Goal: Task Accomplishment & Management: Complete application form

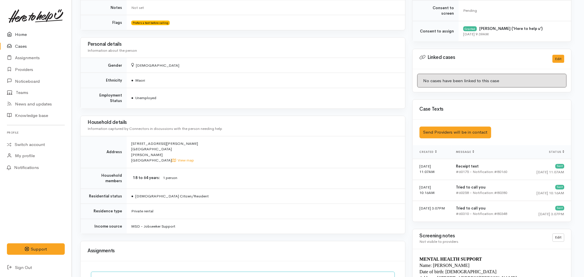
scroll to position [0, 2]
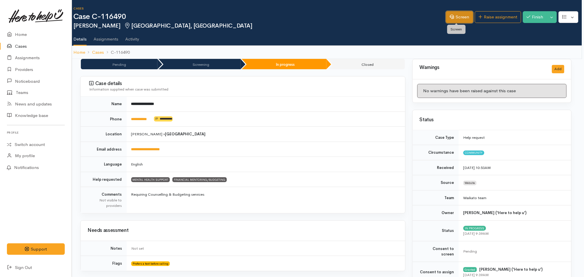
click at [458, 16] on link "Screen" at bounding box center [459, 17] width 27 height 12
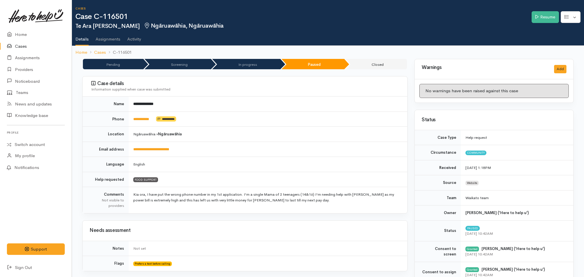
scroll to position [402, 0]
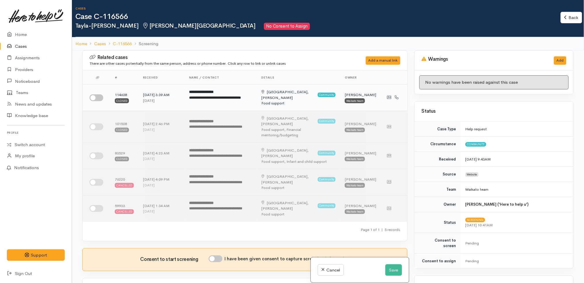
click at [100, 97] on input "checkbox" at bounding box center [97, 97] width 14 height 7
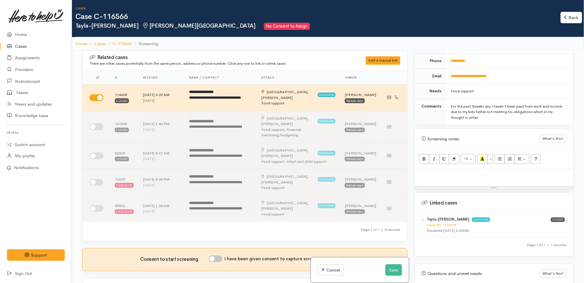
scroll to position [274, 0]
click at [565, 217] on icon at bounding box center [567, 219] width 5 height 5
click at [536, 235] on link "Unlink case" at bounding box center [546, 239] width 45 height 9
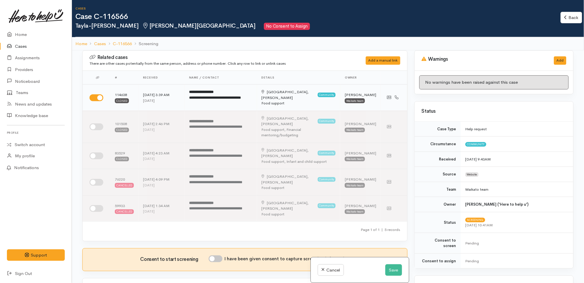
click at [234, 102] on div "**********" at bounding box center [220, 100] width 63 height 11
click at [97, 97] on input "checkbox" at bounding box center [97, 97] width 14 height 7
checkbox input "true"
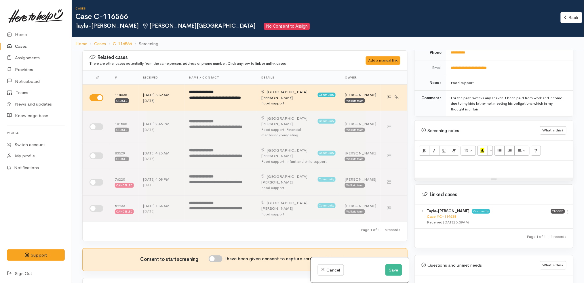
scroll to position [304, 0]
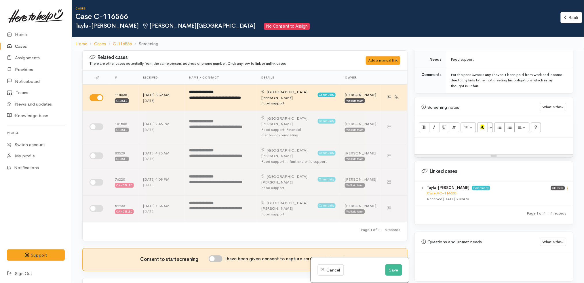
click at [565, 186] on icon at bounding box center [567, 188] width 5 height 5
click at [551, 195] on link "View case" at bounding box center [546, 199] width 45 height 9
click at [464, 140] on p at bounding box center [494, 143] width 153 height 7
paste div
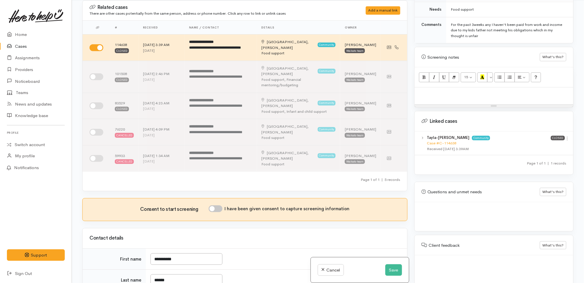
scroll to position [326, 0]
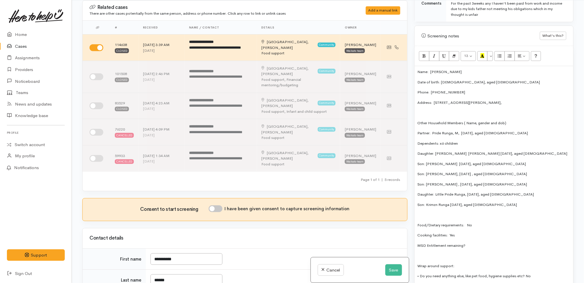
click at [482, 100] on p "Address:  49 Snell Drive, Chartwell," at bounding box center [494, 103] width 153 height 6
click at [483, 100] on p "Address:  49 Snell Drive, Chartwell" at bounding box center [494, 103] width 153 height 6
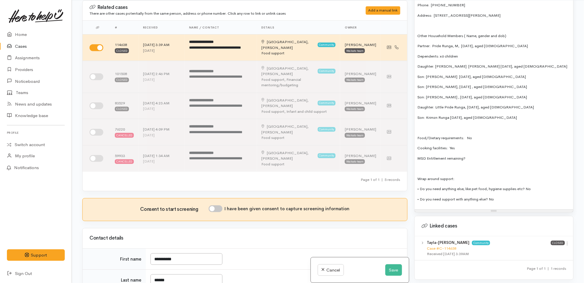
scroll to position [413, 0]
click at [535, 196] on p "• Do you need support with anything else? No" at bounding box center [494, 199] width 153 height 6
click at [540, 186] on p "• Do you need anything else, like pet food, hygiene supplies etc? No" at bounding box center [494, 189] width 153 height 6
click at [487, 155] on p "MSD Entitlement remaining?" at bounding box center [494, 158] width 153 height 6
click at [467, 135] on p "Food/Dietary requirements: No" at bounding box center [494, 138] width 153 height 6
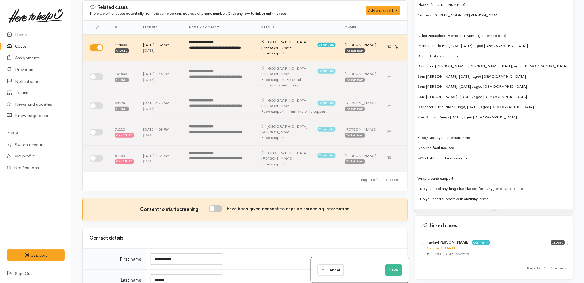
click at [490, 115] on p "Son: Krimzn Runga 7/06/2024, aged 1" at bounding box center [494, 118] width 153 height 6
click at [508, 104] on p "Daughter: Little Pride Runga, 29/09/2021, aged 3" at bounding box center [494, 107] width 153 height 6
click at [495, 104] on p "Daughter: Little Pride Runga, 29/09/2021, aged 3 years old" at bounding box center [494, 107] width 153 height 6
drag, startPoint x: 512, startPoint y: 100, endPoint x: 492, endPoint y: 98, distance: 20.8
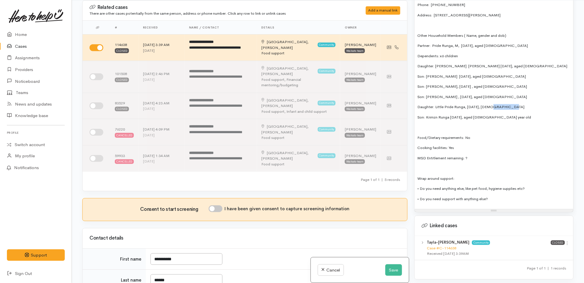
click at [492, 104] on p "Daughter: Little Pride Runga, 29/09/2021, 3 years old" at bounding box center [494, 107] width 153 height 6
copy p "years old"
click at [489, 94] on p "Son: Saiint Nathan , 11/08/2020, aged 4 years old" at bounding box center [494, 97] width 153 height 6
click at [478, 94] on p "Son: Saiint Nathan , 11/08/2020, aged 4 ears old" at bounding box center [494, 97] width 153 height 6
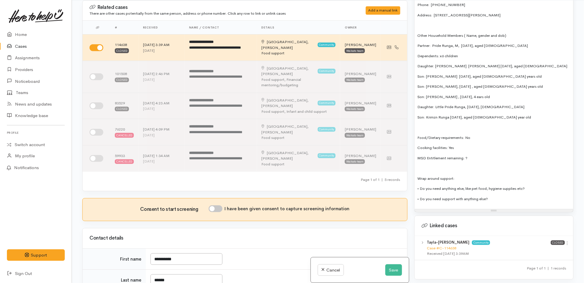
click at [472, 84] on p "Son: Kiing Nathan, 15/02/2018 , aged 7 years old" at bounding box center [494, 87] width 153 height 6
click at [482, 84] on p "Son: Kiing Nathan, 15/02/2018 , aged 7 years old" at bounding box center [494, 87] width 153 height 6
click at [482, 74] on p "Son: Priince Nathan 10/01/2016, aged 9 years old" at bounding box center [494, 77] width 153 height 6
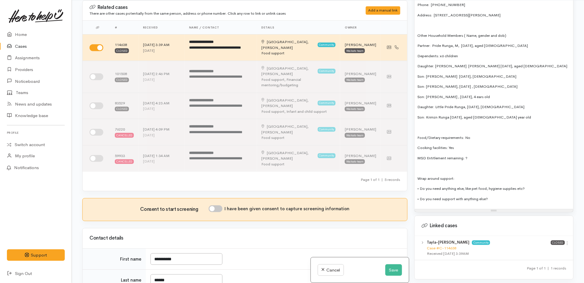
click at [475, 115] on p "Son: Krimzn Runga 7/06/2024, aged 1 year old" at bounding box center [494, 118] width 153 height 6
click at [504, 115] on p "Son: Krimzn Runga 7/06/2024, 1 year old" at bounding box center [494, 118] width 153 height 6
click at [498, 63] on p "Daughter: Honey Love Nathan 30/11/2014, aged 10" at bounding box center [494, 66] width 153 height 6
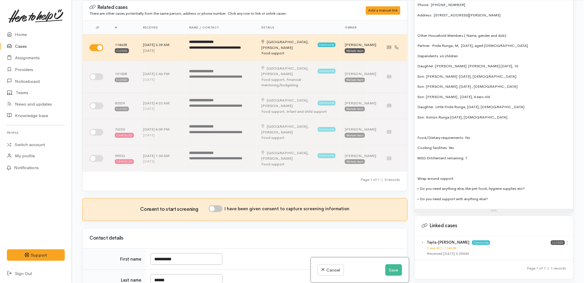
click at [505, 63] on p "Daughter: Honey Love Nathan 30/11/2014, 10" at bounding box center [494, 66] width 153 height 6
click at [479, 53] on p "Dependents: x6 children" at bounding box center [494, 56] width 153 height 6
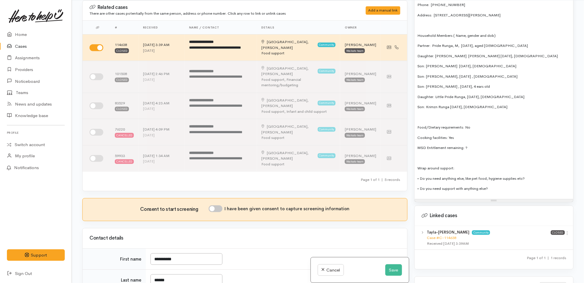
drag, startPoint x: 502, startPoint y: 29, endPoint x: 436, endPoint y: 29, distance: 65.9
click at [436, 33] on p "Household Members ( Name, gender and dob)" at bounding box center [494, 36] width 153 height 6
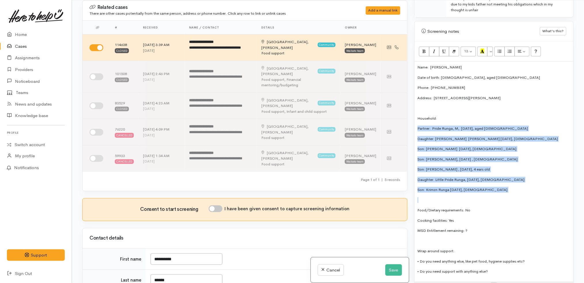
scroll to position [330, 0]
click at [502, 49] on icon "Unordered list (CTRL+SHIFT+NUM7)" at bounding box center [500, 51] width 4 height 5
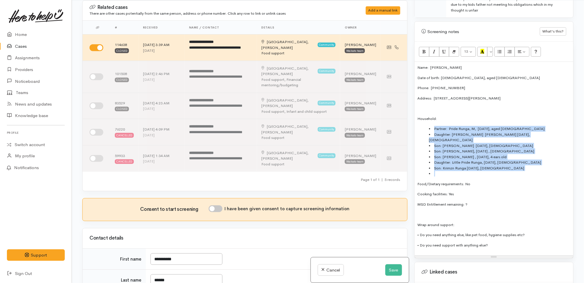
click at [440, 171] on li at bounding box center [499, 174] width 141 height 6
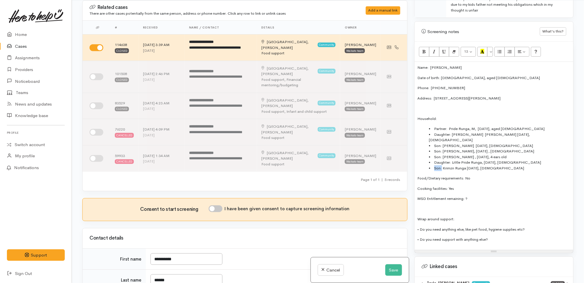
drag, startPoint x: 443, startPoint y: 156, endPoint x: 431, endPoint y: 156, distance: 11.5
click at [431, 165] on li "Son: Krimzn Runga 7/06/2024, 1 year old" at bounding box center [499, 168] width 141 height 6
click at [507, 165] on li "Krimzn Runga 7/06/2024, 1 year old" at bounding box center [499, 168] width 141 height 6
copy li ", son"
click at [525, 154] on li "Son: Saiint Nathan , 11/08/2020, 4 ears old" at bounding box center [499, 157] width 141 height 6
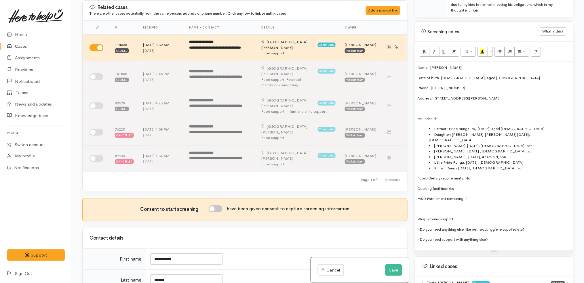
click at [513, 160] on li "Little Pride Runga, 29/09/2021, 3 years old" at bounding box center [499, 163] width 141 height 6
copy li ", daughter"
click at [539, 132] on li "Daughter: Honey Love Nathan 30/11/2014, 10 years old" at bounding box center [499, 137] width 141 height 11
click at [454, 132] on li "Daughter: Honey Love Nathan 30/11/2014, 10 years old, daughter" at bounding box center [499, 137] width 141 height 11
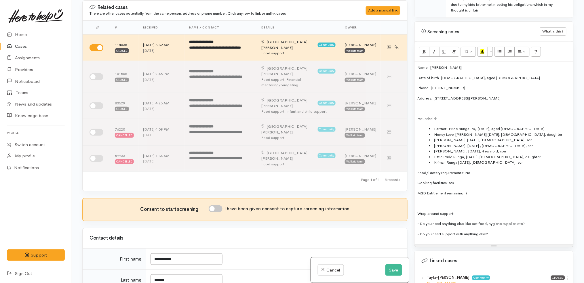
click at [450, 126] on li "Partner:  Pride Runga, M, 03/11/1995, aged 29" at bounding box center [499, 129] width 141 height 6
click at [509, 126] on li "Pride Runga, M, 03/11/1995, aged 29" at bounding box center [499, 129] width 141 height 6
click at [513, 160] on li "Krimzn Runga 7/06/2024, 1 year old, son" at bounding box center [499, 163] width 141 height 6
click at [388, 266] on button "Save" at bounding box center [393, 270] width 17 height 12
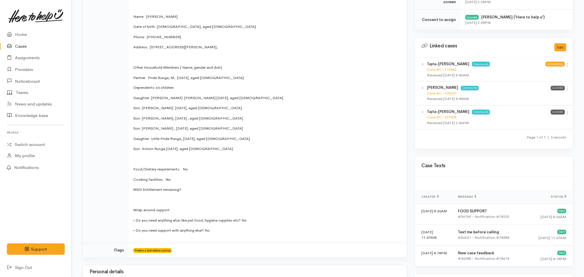
scroll to position [321, 0]
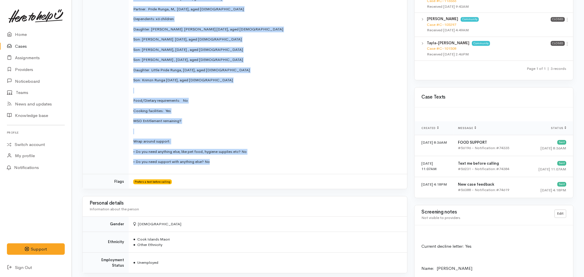
drag, startPoint x: 134, startPoint y: 86, endPoint x: 231, endPoint y: 164, distance: 124.7
click at [231, 164] on td "Current decline letter: Yes Name: Tayla-Risa Nathan Date of birth: 31/05/1996, …" at bounding box center [268, 47] width 279 height 255
copy td "Name: Tayla-Risa Nathan Date of birth: 31/05/1996, aged 29 Phone:  0204381931 A…"
click at [272, 101] on p "Food/Dietary requirements: No" at bounding box center [266, 101] width 267 height 6
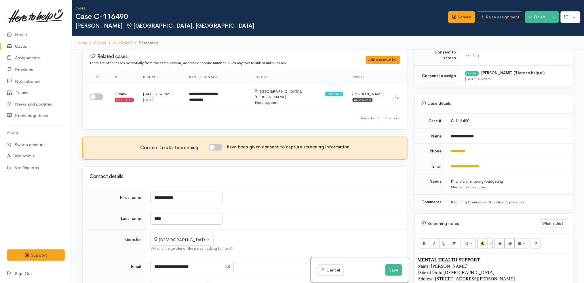
scroll to position [308, 0]
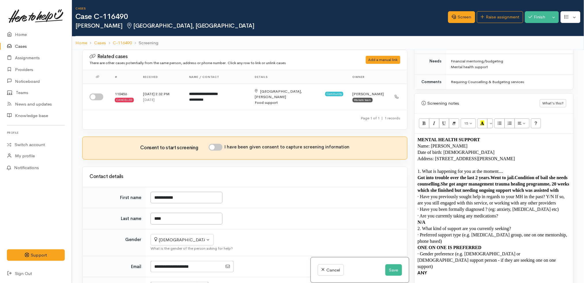
click at [473, 149] on p "Date of birth: [DEMOGRAPHIC_DATA]" at bounding box center [494, 152] width 153 height 6
copy div "Name: Hinengawari Hepi Date of birth: 2/5/2000 Address: 1 McPherson Place, Fair…"
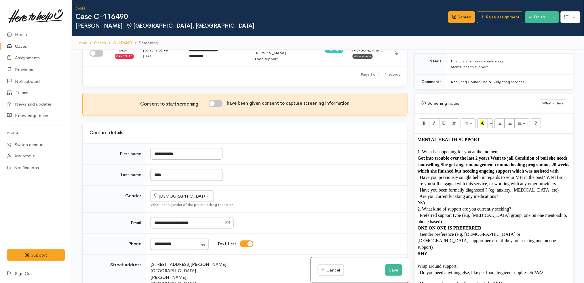
scroll to position [44, 0]
click at [218, 100] on input "I have been given consent to capture screening information" at bounding box center [216, 103] width 14 height 7
checkbox input "true"
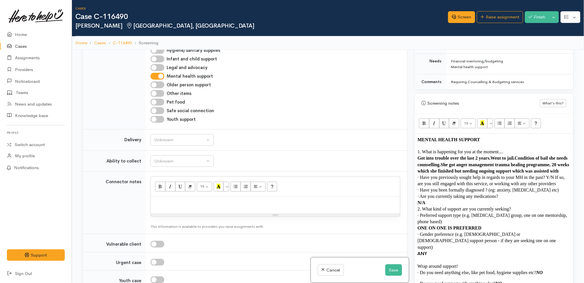
scroll to position [473, 0]
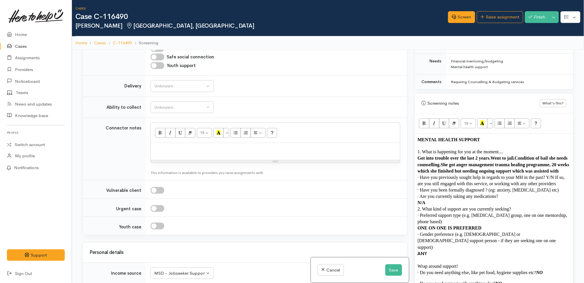
drag, startPoint x: 261, startPoint y: 155, endPoint x: 258, endPoint y: 144, distance: 11.9
click at [258, 160] on div "Resize" at bounding box center [275, 161] width 249 height 3
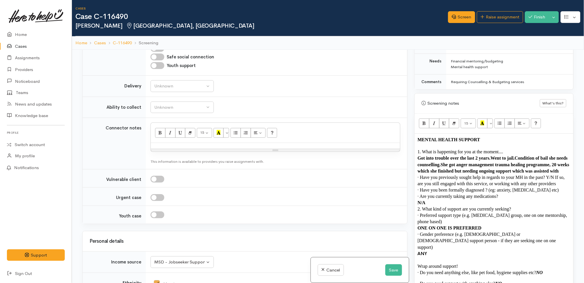
click at [256, 146] on p at bounding box center [275, 149] width 243 height 7
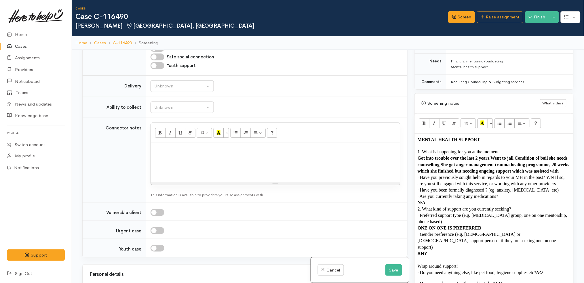
drag, startPoint x: 274, startPoint y: 146, endPoint x: 273, endPoint y: 178, distance: 32.0
click at [273, 182] on div "Resize" at bounding box center [275, 183] width 249 height 3
click at [267, 151] on div at bounding box center [275, 162] width 249 height 39
paste div
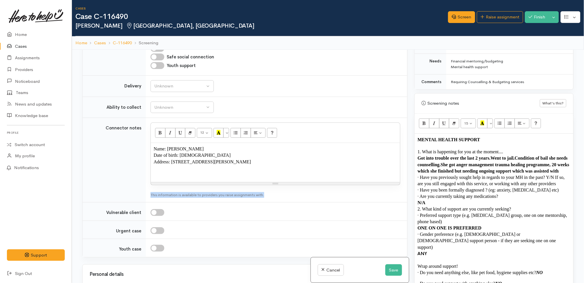
click at [274, 179] on td "12 8 9 10 11 12 14 18 24 36 Background Color Transparent Select #ffff00 Text Co…" at bounding box center [276, 160] width 261 height 85
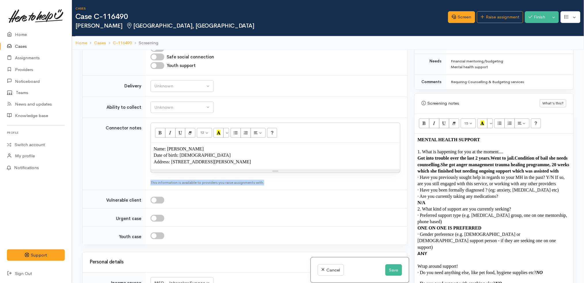
drag, startPoint x: 275, startPoint y: 179, endPoint x: 276, endPoint y: 166, distance: 13.0
click at [276, 170] on div "Resize" at bounding box center [275, 171] width 249 height 3
click at [294, 197] on div at bounding box center [276, 200] width 250 height 7
click at [184, 76] on td "Unknown Delivery needed Delivery preferred No Unknown" at bounding box center [276, 86] width 261 height 21
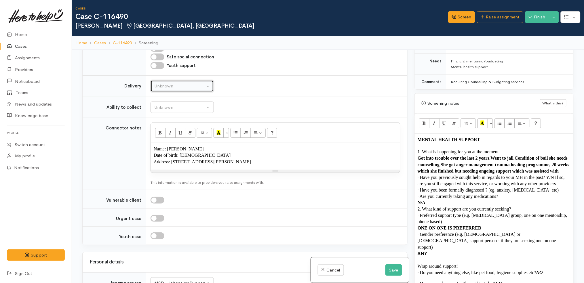
click at [183, 83] on div "Unknown" at bounding box center [179, 86] width 51 height 7
click at [174, 136] on link "No" at bounding box center [182, 140] width 63 height 9
select select "1"
click at [185, 104] on div "Unknown" at bounding box center [179, 107] width 51 height 7
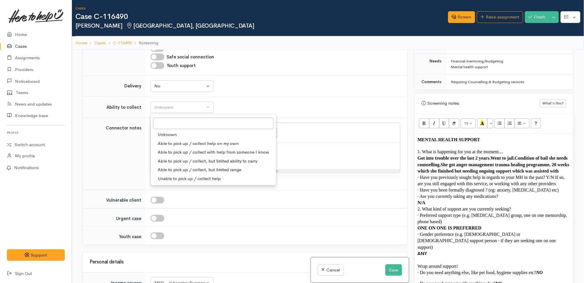
click at [183, 140] on span "Able to pick up / collect help on my own" at bounding box center [198, 143] width 81 height 7
select select "2"
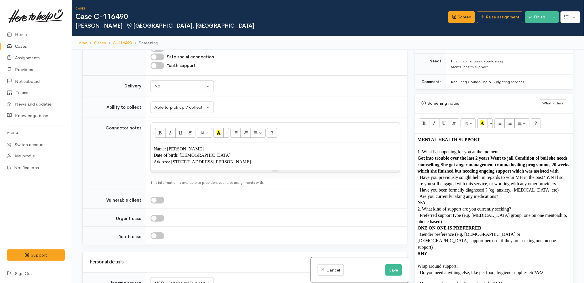
click at [258, 103] on td "Unknown Able to pick up / collect help on my own Able to pick up / collect with…" at bounding box center [276, 107] width 261 height 21
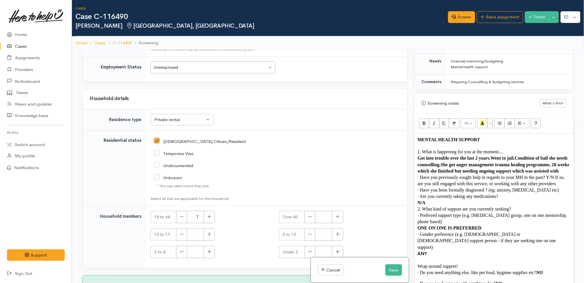
scroll to position [50, 0]
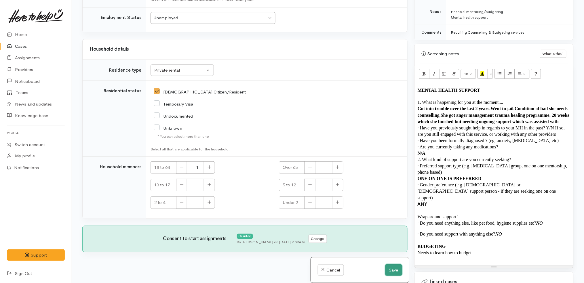
click at [393, 268] on button "Save" at bounding box center [393, 270] width 17 height 12
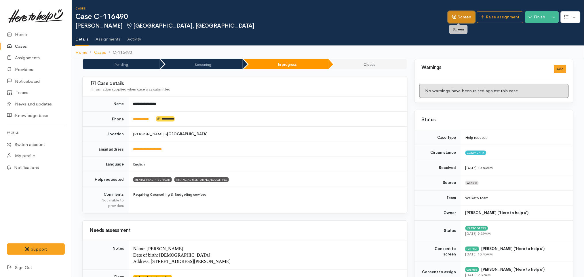
click at [452, 16] on icon at bounding box center [454, 17] width 4 height 4
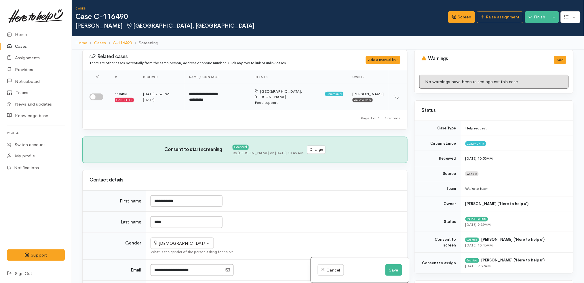
click at [93, 96] on input "checkbox" at bounding box center [97, 97] width 14 height 7
checkbox input "true"
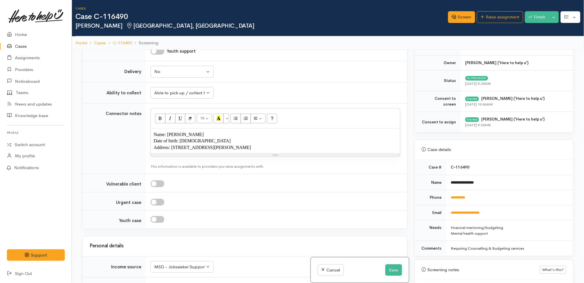
scroll to position [141, 0]
drag, startPoint x: 540, startPoint y: 170, endPoint x: 513, endPoint y: 204, distance: 43.4
click at [513, 204] on td "**********" at bounding box center [509, 197] width 127 height 15
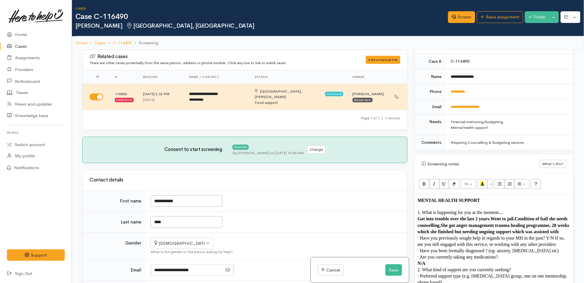
scroll to position [405, 0]
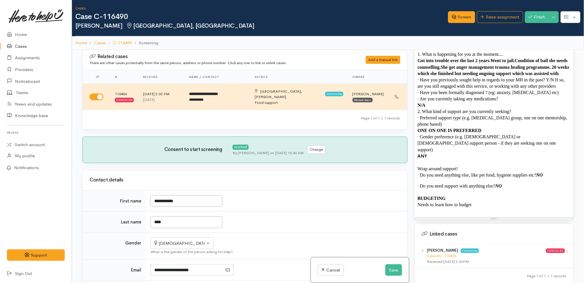
click at [486, 210] on p at bounding box center [494, 211] width 153 height 6
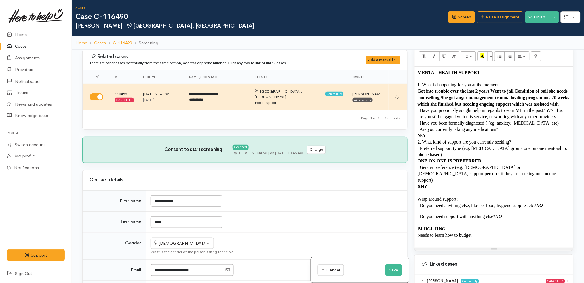
scroll to position [375, 0]
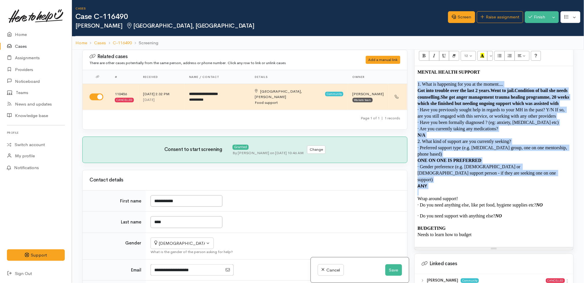
drag, startPoint x: 416, startPoint y: 84, endPoint x: 407, endPoint y: 198, distance: 114.3
click at [407, 198] on div "Related cases There are other cases potentially from the same person, address o…" at bounding box center [328, 191] width 498 height 283
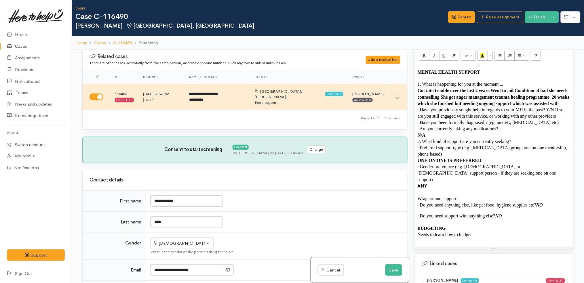
click at [511, 219] on p "· Do you need support with anything else? NO" at bounding box center [494, 216] width 153 height 6
click at [437, 185] on p "ANY" at bounding box center [494, 186] width 153 height 6
click at [431, 193] on p at bounding box center [494, 192] width 153 height 6
click at [494, 14] on link "Raise assignment" at bounding box center [500, 17] width 46 height 12
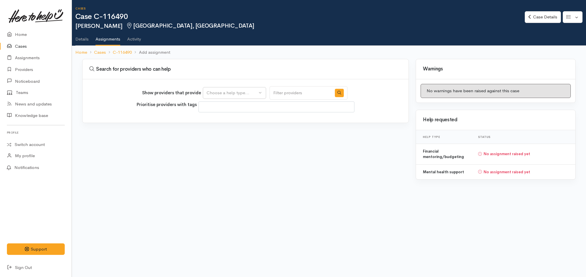
select select
click at [228, 94] on div "Choose a help type..." at bounding box center [232, 93] width 51 height 7
click at [229, 127] on span "Financial mentoring/budgeting" at bounding box center [240, 129] width 61 height 7
select select "9"
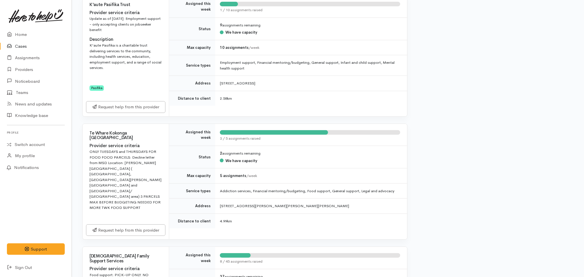
scroll to position [637, 0]
click at [471, 173] on div "Warnings No warnings have been raised against this case Help requested Help typ…" at bounding box center [494, 102] width 166 height 1360
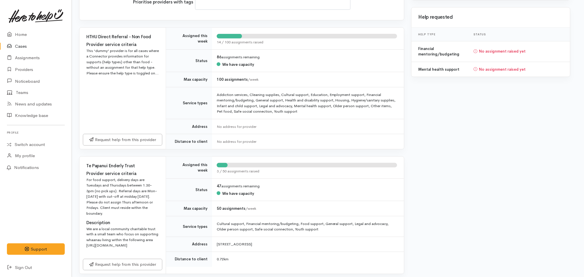
scroll to position [0, 3]
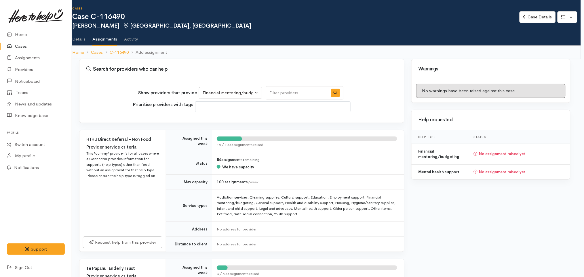
click at [82, 40] on link "Details" at bounding box center [78, 37] width 13 height 16
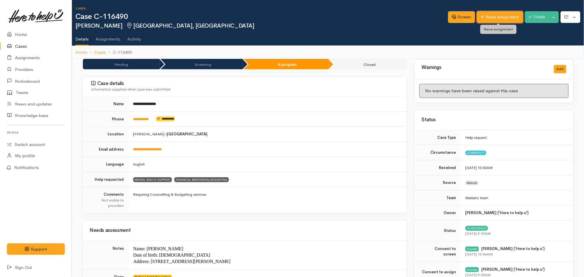
click at [502, 13] on link "Raise assignment" at bounding box center [500, 17] width 46 height 12
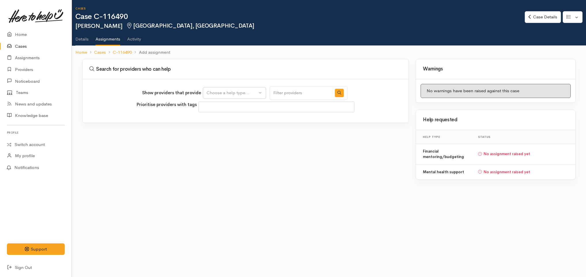
select select
click at [249, 97] on button "Choose a help type..." at bounding box center [234, 93] width 63 height 12
click at [229, 121] on span "Mental health support" at bounding box center [232, 120] width 44 height 7
select select "5"
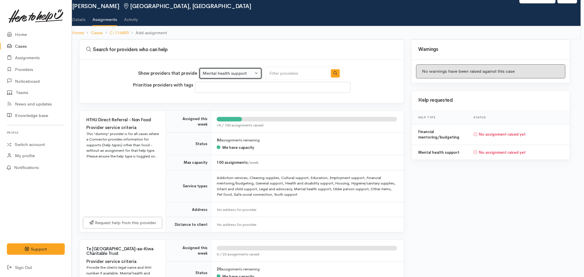
scroll to position [0, 3]
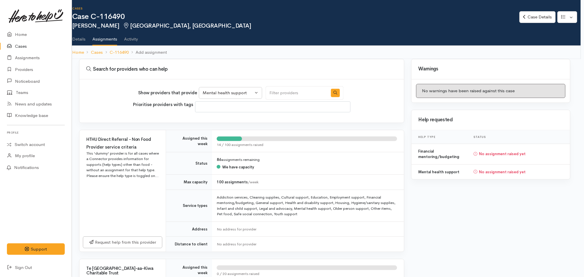
click at [298, 60] on div "Search for providers who can help" at bounding box center [241, 69] width 325 height 20
click at [364, 67] on h3 "Search for providers who can help" at bounding box center [242, 69] width 318 height 6
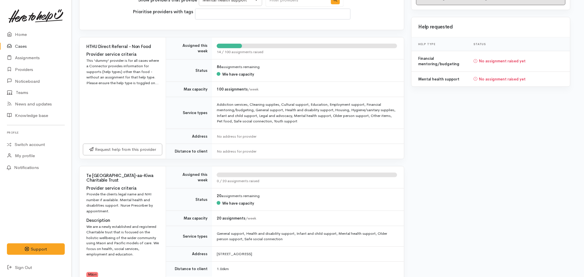
scroll to position [177, 3]
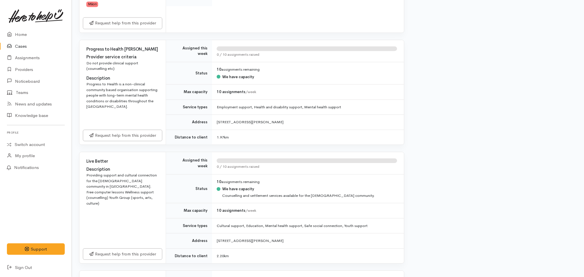
scroll to position [365, 3]
click at [167, 155] on td "Assigned this week" at bounding box center [189, 162] width 46 height 22
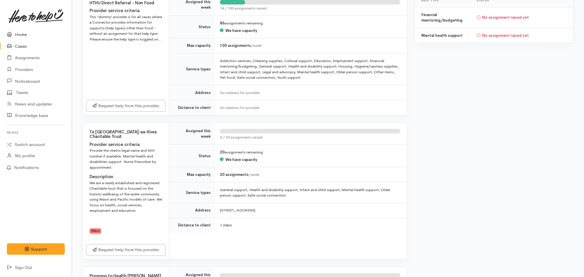
scroll to position [0, 0]
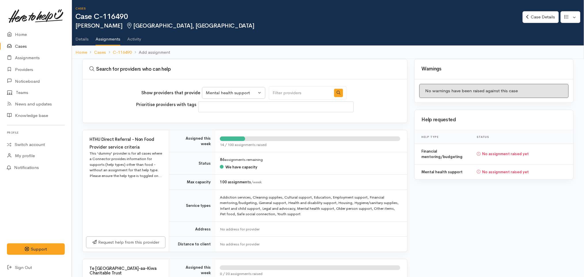
click at [82, 37] on link "Details" at bounding box center [81, 37] width 13 height 16
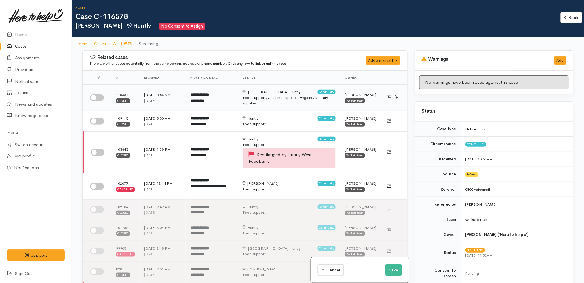
click at [98, 98] on input "checkbox" at bounding box center [97, 97] width 14 height 7
checkbox input "true"
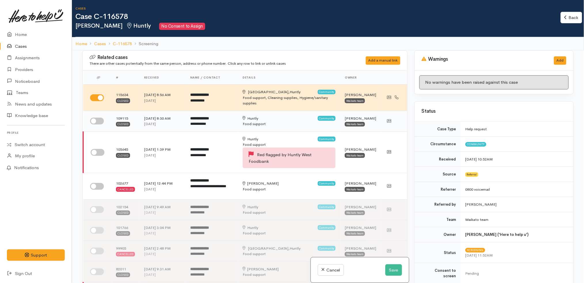
click at [96, 121] on input "checkbox" at bounding box center [97, 121] width 14 height 7
checkbox input "true"
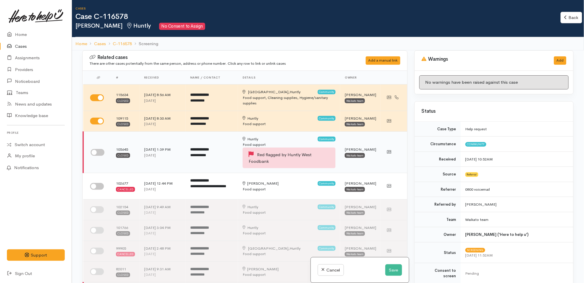
click at [100, 152] on input "checkbox" at bounding box center [98, 152] width 14 height 7
checkbox input "true"
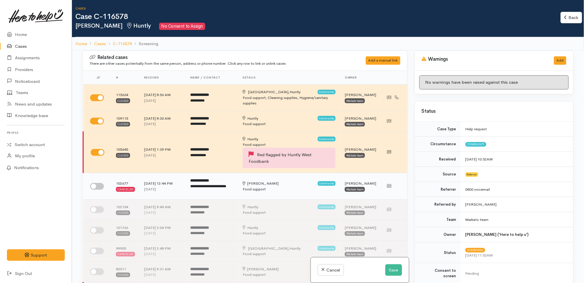
click at [99, 186] on input "checkbox" at bounding box center [97, 186] width 14 height 7
checkbox input "true"
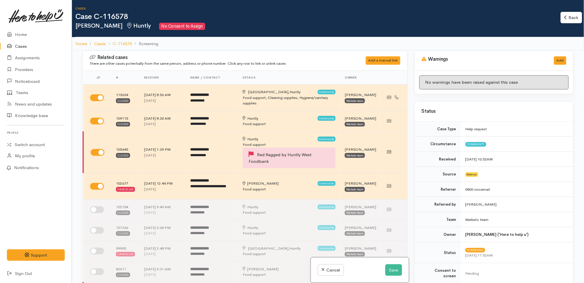
click at [247, 24] on h2 "Julie Te Puke Huntly No Consent to Assign" at bounding box center [317, 26] width 485 height 7
click at [79, 45] on link "Home" at bounding box center [81, 44] width 12 height 7
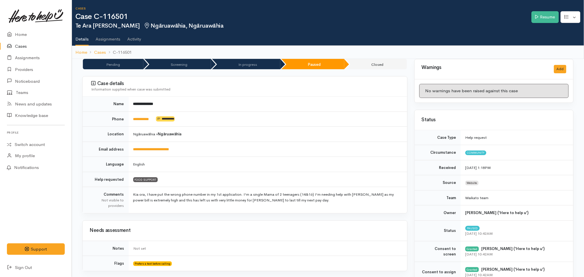
click at [389, 28] on h2 "Te Ara Te Rito Ngāruawāhia, Ngāruawāhia" at bounding box center [303, 26] width 456 height 7
drag, startPoint x: 160, startPoint y: 121, endPoint x: 130, endPoint y: 120, distance: 30.6
click at [130, 120] on td "**********" at bounding box center [268, 119] width 279 height 15
copy td "**********"
click at [544, 16] on link "Resume" at bounding box center [545, 17] width 27 height 12
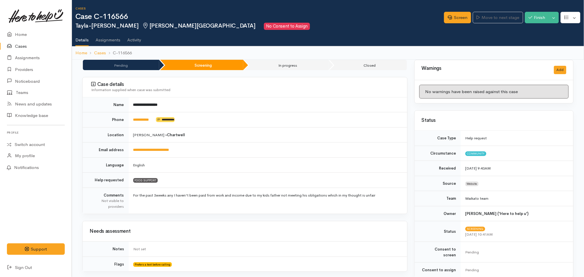
click at [255, 121] on td "**********" at bounding box center [268, 120] width 279 height 15
click at [455, 19] on link "Screen" at bounding box center [457, 18] width 27 height 12
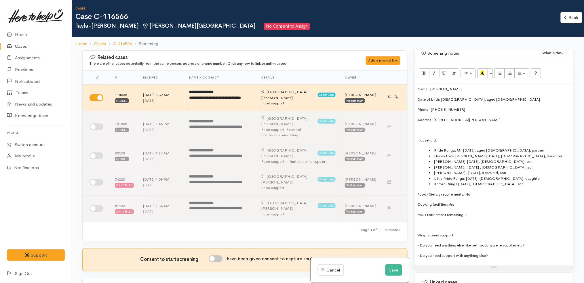
scroll to position [359, 0]
click at [520, 252] on p "• Do you need support with anything else?" at bounding box center [494, 255] width 153 height 6
click at [536, 242] on p "• Do you need anything else, like pet food, hygiene supplies etc?" at bounding box center [494, 245] width 153 height 6
copy icon "NO"
click at [431, 86] on p "Name: Tayla-Risa Nathan" at bounding box center [494, 89] width 153 height 6
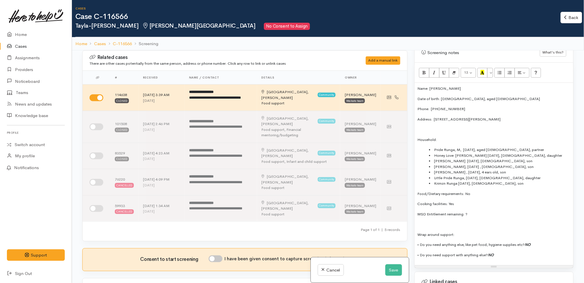
click at [470, 96] on p "Date of birth: 31/05/1996, aged 29" at bounding box center [494, 99] width 153 height 6
click at [472, 96] on p "Date of birth: 31/05/1996, 29" at bounding box center [494, 99] width 153 height 6
click at [431, 106] on p "Phone:  0204381931" at bounding box center [494, 109] width 153 height 6
click at [434, 117] on p "Address:  49 Snell Drive, Chartwell" at bounding box center [494, 120] width 153 height 6
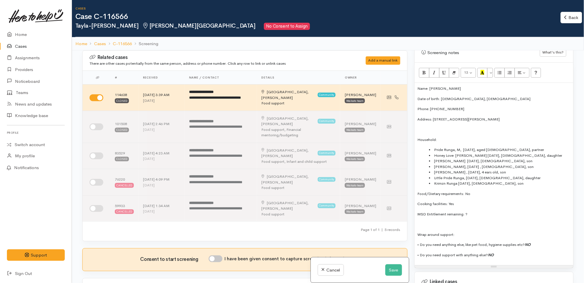
click at [444, 139] on div "Name: Tayla-Risa Nathan Date of birth: 31/05/1996, 29 years old Phone: 02043819…" at bounding box center [494, 174] width 159 height 182
click at [388, 272] on button "Save" at bounding box center [393, 270] width 17 height 12
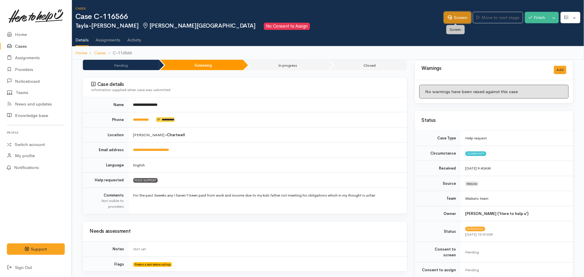
click at [453, 17] on link "Screen" at bounding box center [457, 18] width 27 height 12
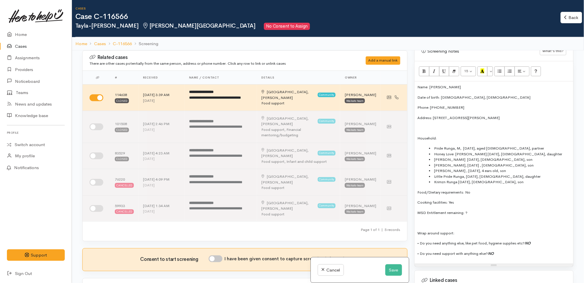
scroll to position [361, 0]
drag, startPoint x: 508, startPoint y: 250, endPoint x: 376, endPoint y: 65, distance: 227.0
click at [376, 65] on div "Related cases There are other cases potentially from the same person, address o…" at bounding box center [328, 191] width 498 height 283
click at [495, 127] on div "Name: [PERSON_NAME] Date of birth: [DEMOGRAPHIC_DATA], [DEMOGRAPHIC_DATA] Phone…" at bounding box center [494, 172] width 159 height 182
click at [464, 125] on div "Name: [PERSON_NAME] Date of birth: [DEMOGRAPHIC_DATA], [DEMOGRAPHIC_DATA] Phone…" at bounding box center [494, 172] width 159 height 182
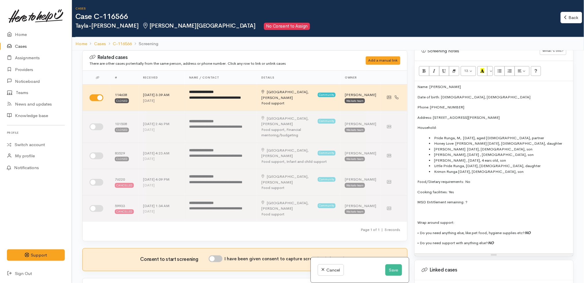
click at [455, 125] on p "Household:" at bounding box center [494, 128] width 153 height 6
click at [468, 210] on p at bounding box center [494, 213] width 153 height 6
click at [487, 194] on div "Name: [PERSON_NAME] Date of birth: [DEMOGRAPHIC_DATA], [DEMOGRAPHIC_DATA] Phone…" at bounding box center [494, 167] width 159 height 172
click at [490, 94] on p "Date of birth: [DEMOGRAPHIC_DATA], [DEMOGRAPHIC_DATA]" at bounding box center [494, 97] width 153 height 6
click at [509, 240] on p "• Do you need support with anything else? NO" at bounding box center [494, 243] width 153 height 6
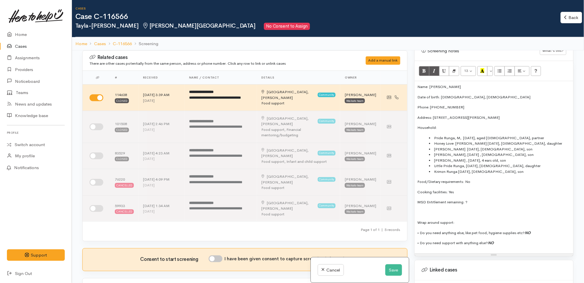
click at [544, 230] on p "• Do you need anything else, like pet food, hygiene supplies etc? NO" at bounding box center [494, 233] width 153 height 6
click at [395, 267] on button "Save" at bounding box center [393, 270] width 17 height 12
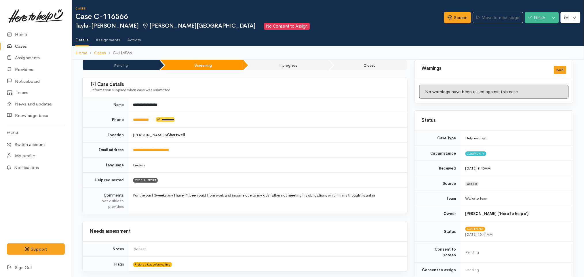
click at [299, 27] on h2 "Tayla-[PERSON_NAME] [GEOGRAPHIC_DATA][PERSON_NAME][GEOGRAPHIC_DATA] No Consent …" at bounding box center [259, 26] width 369 height 7
click at [307, 25] on h2 "Tayla-Risa Nathan Chartwell, Hamilton No Consent to Assign" at bounding box center [259, 26] width 369 height 7
click at [359, 19] on h1 "Case C-116566" at bounding box center [259, 17] width 369 height 8
drag, startPoint x: 158, startPoint y: 121, endPoint x: 130, endPoint y: 119, distance: 28.0
click at [130, 119] on td "**********" at bounding box center [268, 120] width 279 height 15
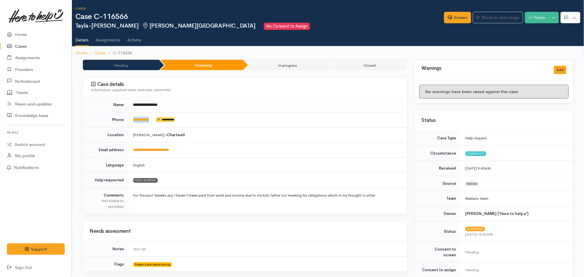
copy td "**********"
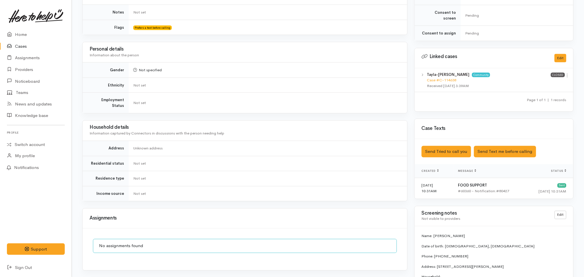
scroll to position [240, 0]
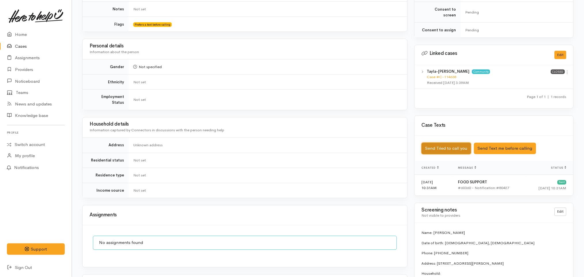
click at [461, 143] on button "Send Tried to call you" at bounding box center [447, 149] width 50 height 12
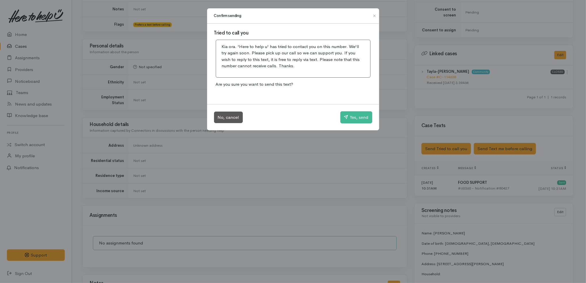
click at [357, 109] on div "No, cancel Yes, send" at bounding box center [293, 117] width 172 height 26
click at [357, 118] on button "Yes, send" at bounding box center [356, 117] width 32 height 12
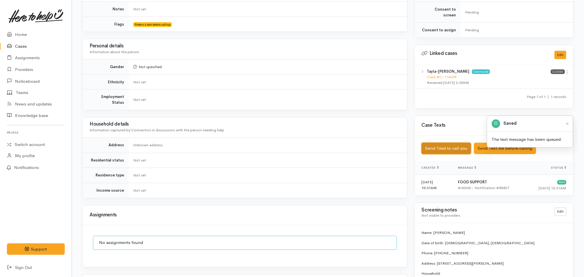
scroll to position [378, 0]
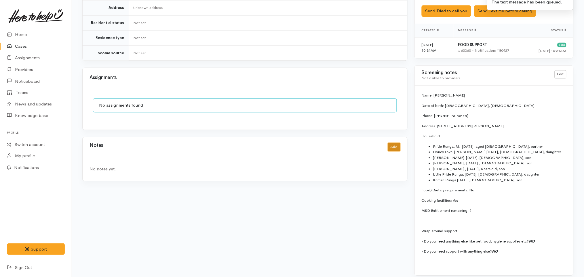
click at [396, 143] on button "Add" at bounding box center [394, 147] width 12 height 8
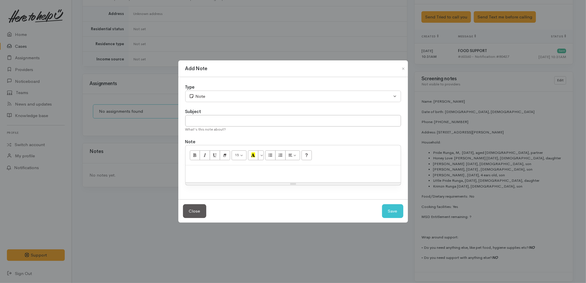
click at [264, 176] on div at bounding box center [293, 173] width 215 height 17
paste div
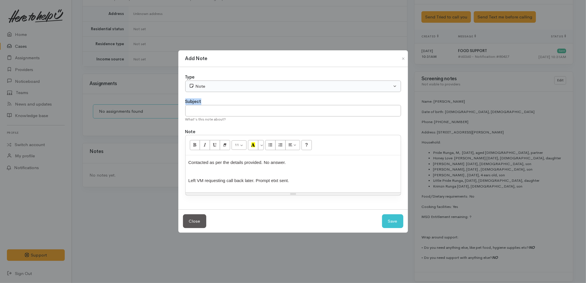
click at [212, 91] on div "Type Correspondence Discussion Email Note Phone call SMS text message Note Subj…" at bounding box center [293, 138] width 230 height 142
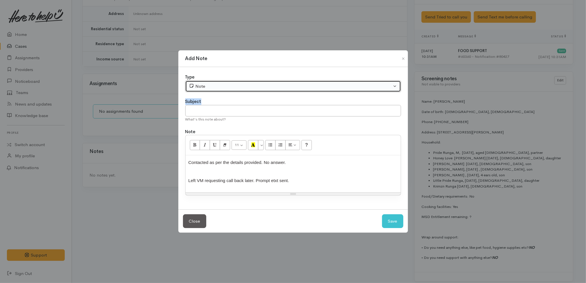
click at [212, 91] on button "Note" at bounding box center [293, 87] width 216 height 12
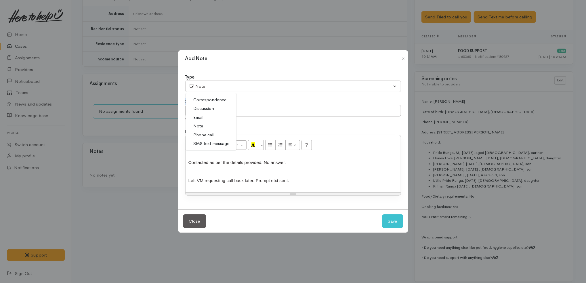
click at [212, 134] on span "Phone call" at bounding box center [204, 135] width 21 height 7
click at [396, 216] on button "Save" at bounding box center [392, 221] width 21 height 14
select select "1"
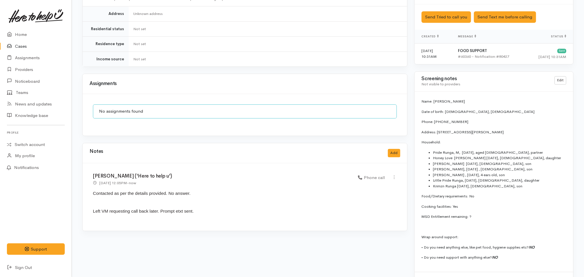
scroll to position [378, 0]
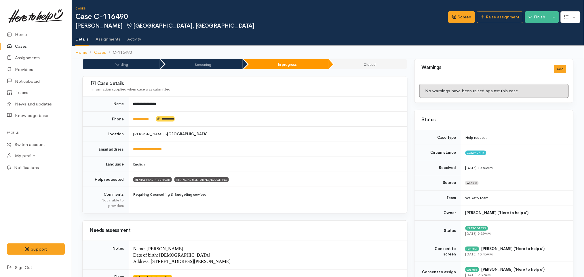
click at [241, 142] on td "**********" at bounding box center [268, 149] width 279 height 15
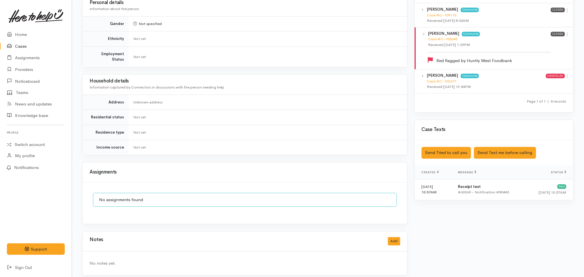
scroll to position [0, 3]
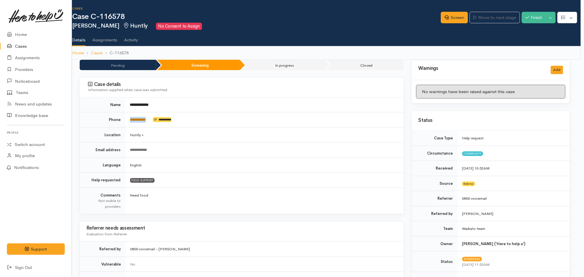
drag, startPoint x: 153, startPoint y: 122, endPoint x: 130, endPoint y: 120, distance: 22.6
click at [130, 120] on td "**********" at bounding box center [264, 120] width 279 height 15
copy td "**********"
click at [277, 127] on td "Huntly »" at bounding box center [264, 134] width 279 height 15
click at [455, 18] on link "Screen" at bounding box center [454, 18] width 27 height 12
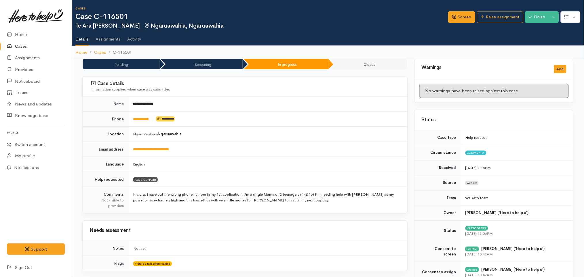
click at [306, 110] on td "**********" at bounding box center [268, 104] width 279 height 15
click at [220, 146] on td "**********" at bounding box center [268, 149] width 279 height 15
click at [194, 148] on td "**********" at bounding box center [268, 149] width 279 height 15
click at [496, 17] on link "Raise assignment" at bounding box center [500, 17] width 46 height 12
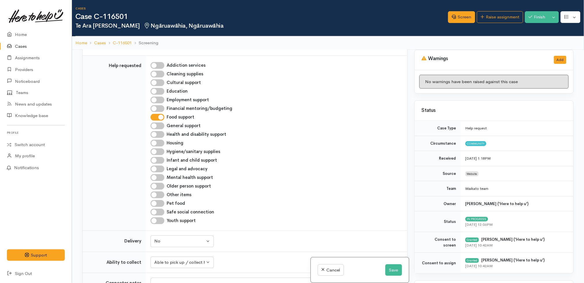
scroll to position [312, 0]
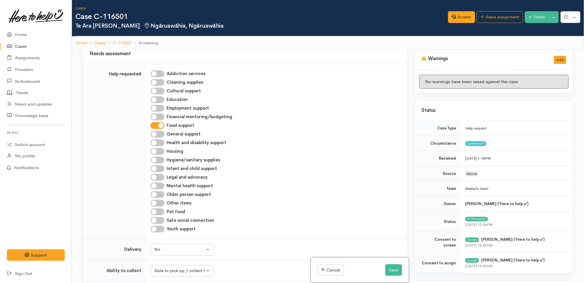
click at [159, 114] on input "Financial mentoring/budgeting" at bounding box center [158, 117] width 14 height 7
checkbox input "true"
click at [392, 267] on button "Save" at bounding box center [393, 270] width 17 height 12
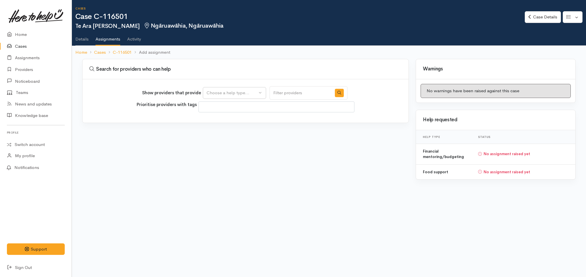
select select
click at [242, 90] on div "Choose a help type..." at bounding box center [232, 93] width 51 height 7
click at [243, 128] on span "Financial mentoring/budgeting" at bounding box center [240, 129] width 61 height 7
select select "9"
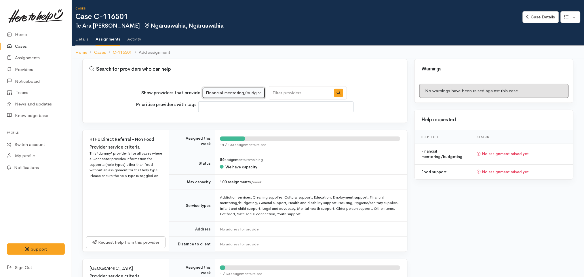
scroll to position [151, 0]
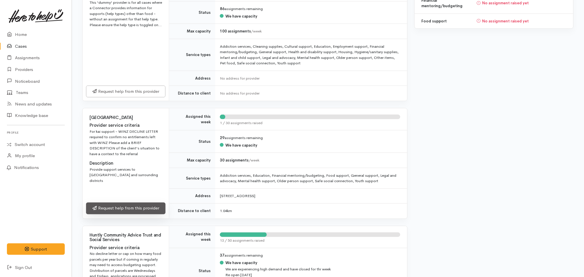
click at [143, 210] on link "Request help from this provider" at bounding box center [125, 209] width 79 height 12
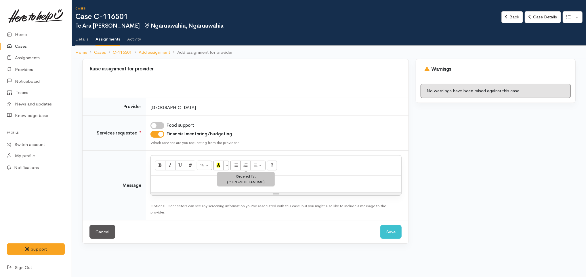
click at [251, 176] on div at bounding box center [276, 184] width 251 height 17
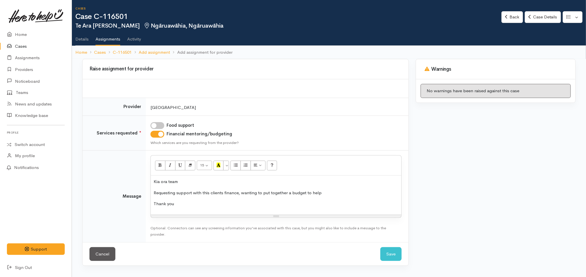
click at [232, 190] on p "Requesting support with this clients finance, wanting to put together a budget …" at bounding box center [276, 193] width 245 height 7
click at [225, 192] on p "Requesting support with this client, wanting to put together a budget to help" at bounding box center [276, 193] width 245 height 7
click at [311, 192] on p "Requesting support with this client, she is wanting to put together a budget to…" at bounding box center [276, 193] width 245 height 7
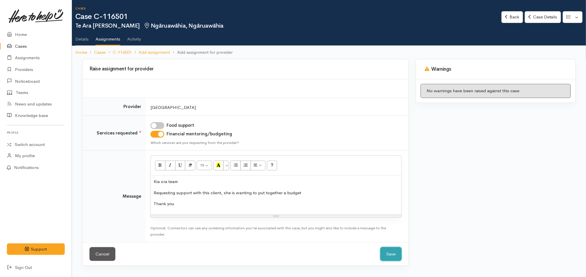
click at [390, 253] on button "Save" at bounding box center [390, 255] width 21 height 14
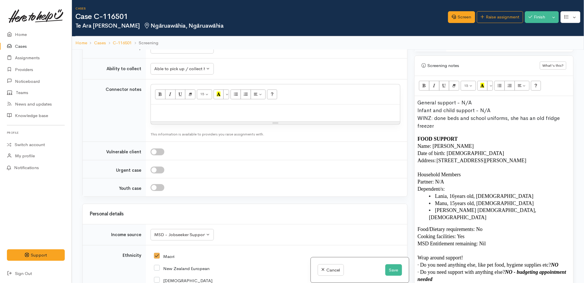
scroll to position [370, 0]
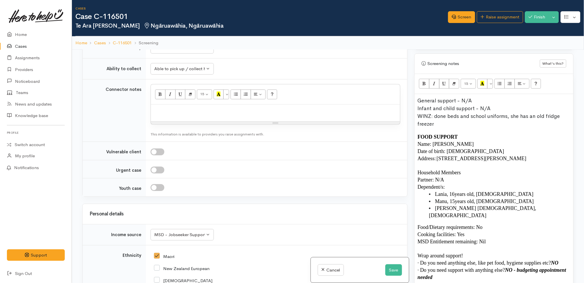
drag, startPoint x: 540, startPoint y: 153, endPoint x: 414, endPoint y: 136, distance: 127.2
click at [414, 136] on div "Warnings Add No warnings have been raised against this case Add Warning Title ●…" at bounding box center [494, 191] width 166 height 283
copy div "Name: Te Ara Te Rito Date of birth: 13/01/1988 Address: 29 Galbraith St, Ngārua…"
click at [306, 104] on div at bounding box center [275, 112] width 249 height 17
paste div
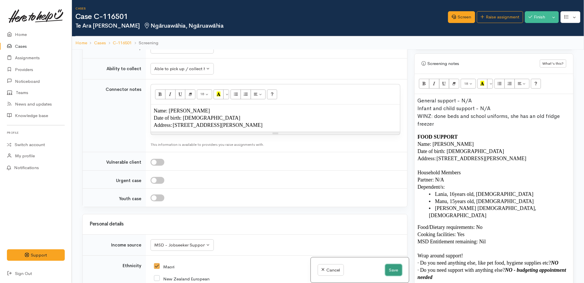
click at [394, 272] on button "Save" at bounding box center [393, 270] width 17 height 12
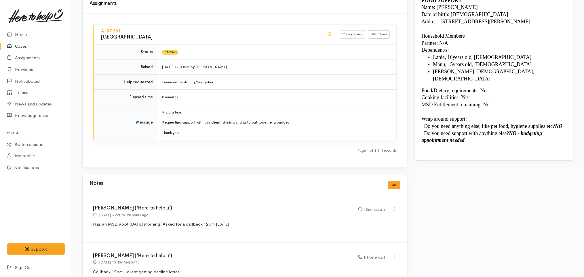
scroll to position [531, 0]
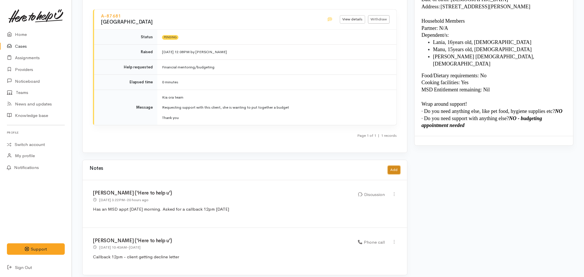
click at [395, 166] on button "Add" at bounding box center [394, 170] width 12 height 8
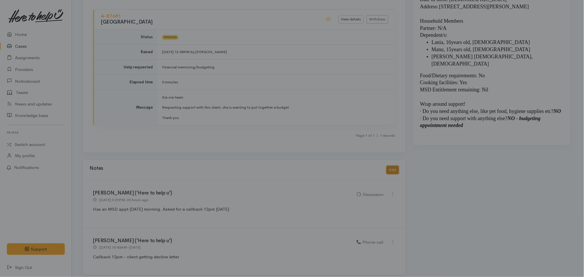
scroll to position [525, 0]
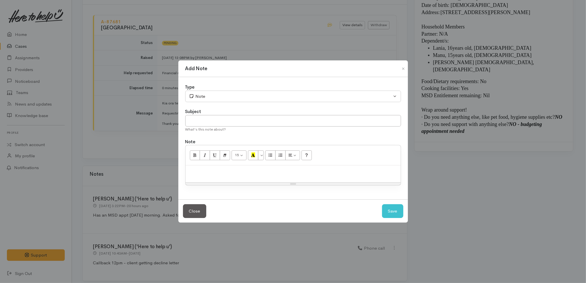
click at [315, 168] on div at bounding box center [293, 173] width 215 height 17
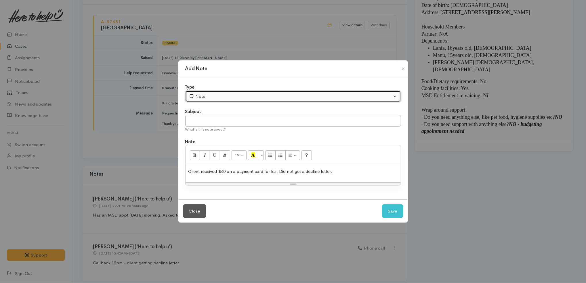
click at [253, 96] on div "Note" at bounding box center [290, 96] width 203 height 7
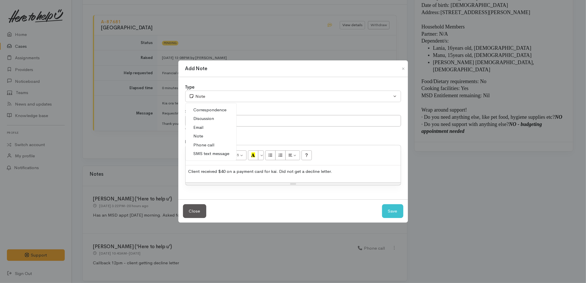
click at [213, 143] on span "Phone call" at bounding box center [204, 145] width 21 height 7
click at [390, 214] on button "Save" at bounding box center [392, 211] width 21 height 14
select select "1"
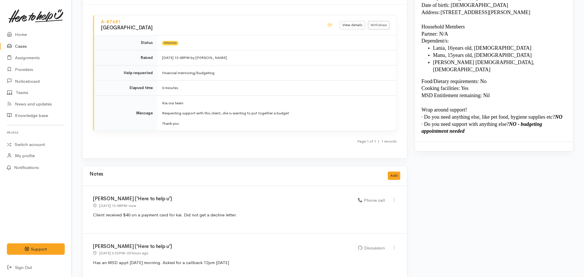
scroll to position [578, 0]
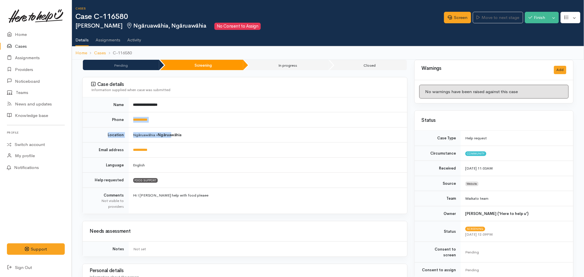
drag, startPoint x: 172, startPoint y: 128, endPoint x: 134, endPoint y: 117, distance: 39.6
click at [134, 117] on tbody "**********" at bounding box center [245, 156] width 325 height 117
click at [169, 119] on td "**********" at bounding box center [268, 120] width 279 height 15
drag, startPoint x: 163, startPoint y: 118, endPoint x: 128, endPoint y: 117, distance: 35.4
click at [128, 117] on tr "**********" at bounding box center [245, 120] width 325 height 15
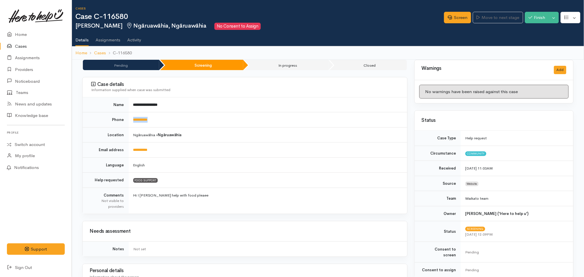
copy tr "**********"
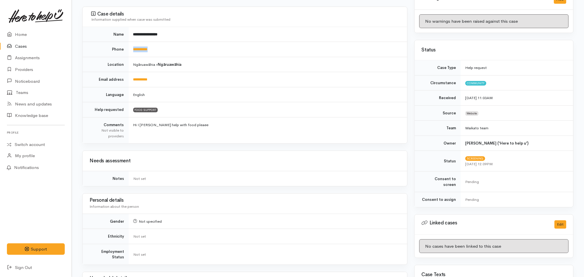
scroll to position [39, 0]
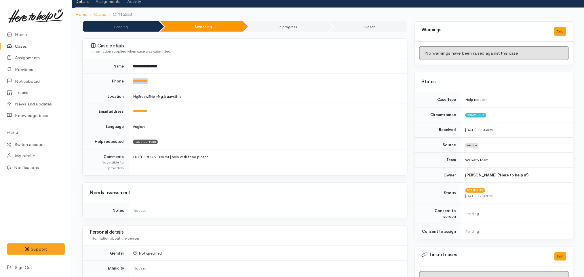
copy tr "**********"
click at [168, 79] on td "**********" at bounding box center [268, 81] width 279 height 15
drag, startPoint x: 168, startPoint y: 79, endPoint x: 131, endPoint y: 79, distance: 36.6
click at [131, 79] on td "**********" at bounding box center [268, 81] width 279 height 15
copy link "**********"
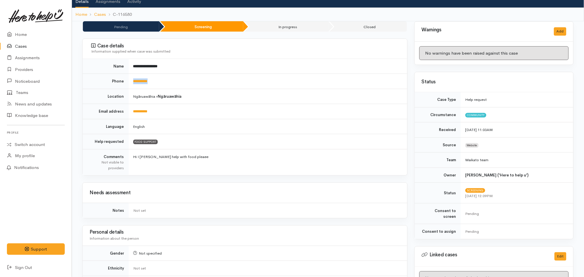
scroll to position [269, 0]
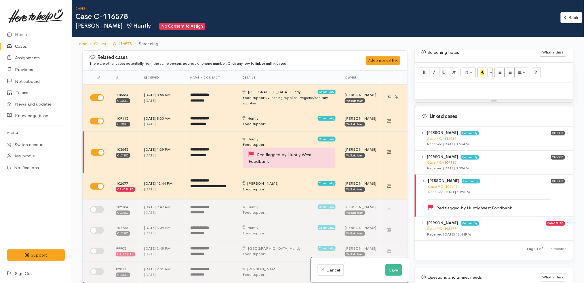
scroll to position [364, 0]
click at [565, 131] on icon at bounding box center [567, 133] width 5 height 5
click at [545, 140] on link "View case" at bounding box center [546, 144] width 45 height 9
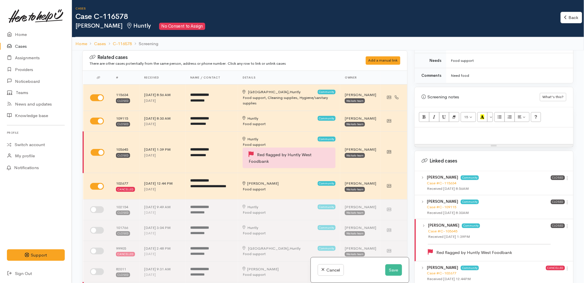
scroll to position [318, 0]
click at [461, 134] on div at bounding box center [494, 136] width 159 height 17
paste div
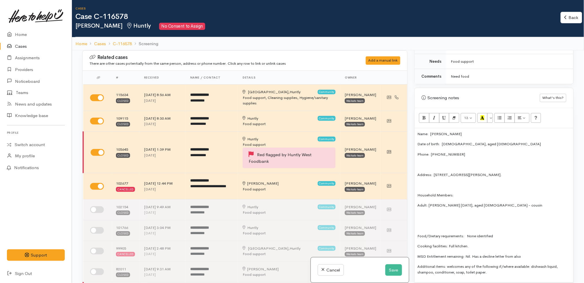
click at [452, 182] on p at bounding box center [494, 185] width 153 height 6
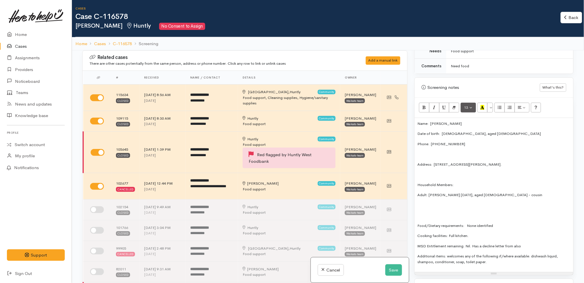
scroll to position [329, 0]
click at [441, 155] on div "Name: [PERSON_NAME] Date of birth: [DEMOGRAPHIC_DATA], aged [DEMOGRAPHIC_DATA] …" at bounding box center [494, 194] width 159 height 155
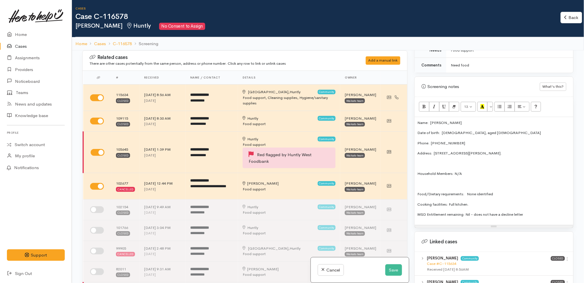
click at [430, 120] on p "Name: [PERSON_NAME]" at bounding box center [494, 123] width 153 height 6
click at [431, 140] on p "Phone:  [PHONE_NUMBER]" at bounding box center [494, 143] width 153 height 6
click at [440, 130] on p "Date of birth: [DEMOGRAPHIC_DATA], aged [DEMOGRAPHIC_DATA]" at bounding box center [494, 133] width 153 height 6
click at [434, 151] on p "Address:  [STREET_ADDRESS][PERSON_NAME]." at bounding box center [494, 154] width 153 height 6
click at [471, 181] on p at bounding box center [494, 184] width 153 height 6
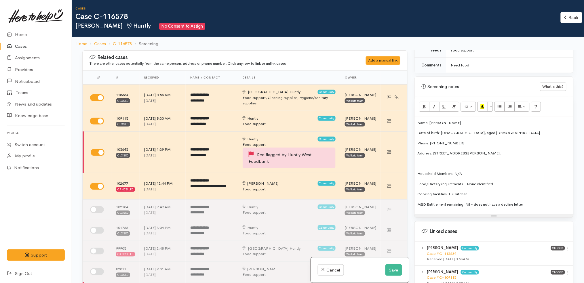
click at [534, 202] on p "MSD Entitlement remaining: Nil - does not have a decline letter" at bounding box center [494, 205] width 153 height 6
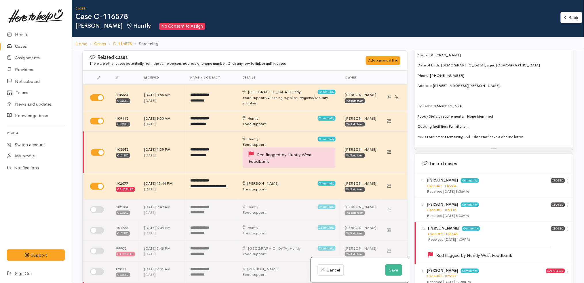
scroll to position [399, 0]
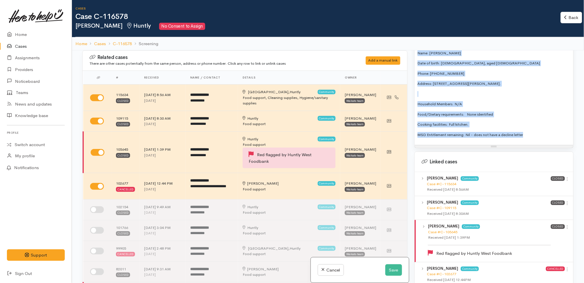
copy div "Name: Julie Te Puke Date of birth: 01/02/1967, aged 58 Phone: 0212155078 Addres…"
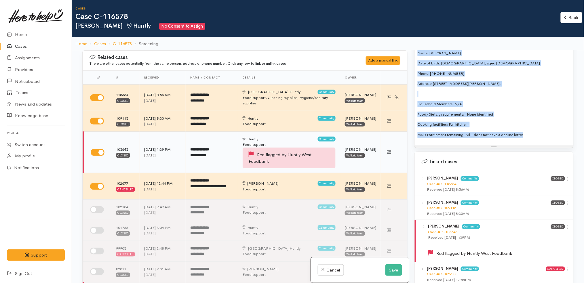
scroll to position [237, 0]
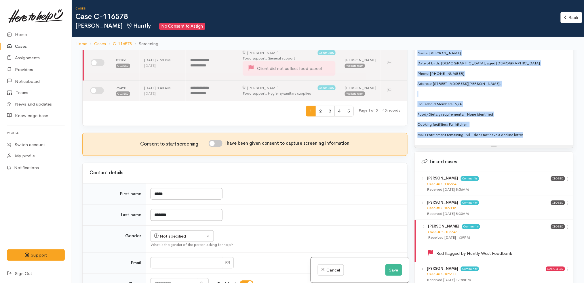
click at [221, 142] on input "I have been given consent to capture screening information" at bounding box center [216, 143] width 14 height 7
checkbox input "true"
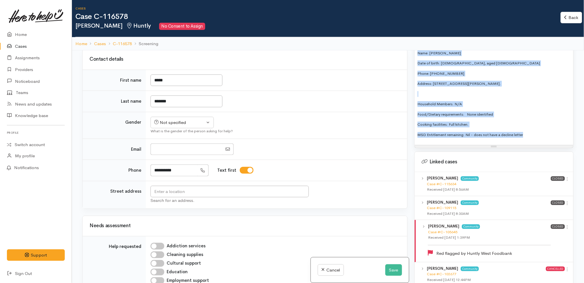
scroll to position [352, 0]
click at [197, 119] on div "Not specified" at bounding box center [179, 121] width 51 height 7
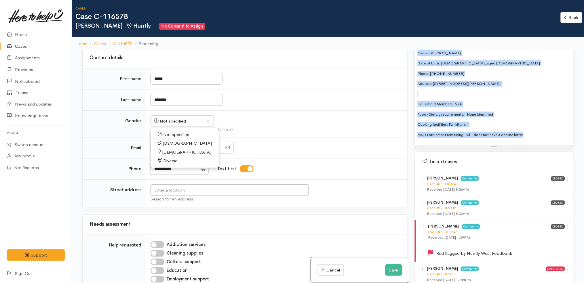
click at [181, 152] on link "[DEMOGRAPHIC_DATA]" at bounding box center [185, 152] width 68 height 9
select select "[DEMOGRAPHIC_DATA]"
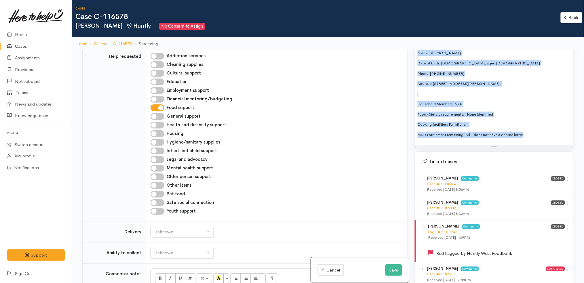
scroll to position [692, 0]
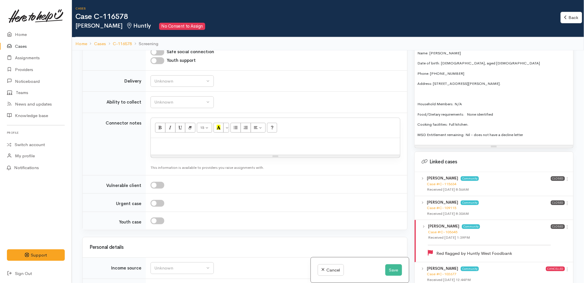
click at [246, 140] on div at bounding box center [275, 146] width 249 height 17
paste div
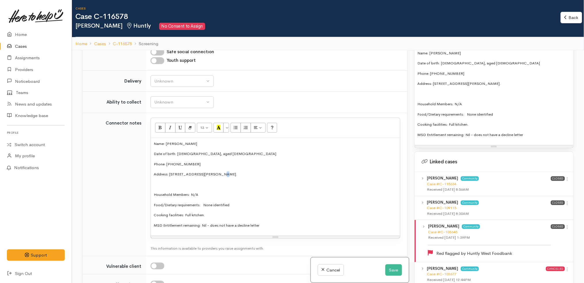
drag, startPoint x: 220, startPoint y: 176, endPoint x: 210, endPoint y: 175, distance: 9.9
click at [210, 175] on p "Address: 22B Harris Street, Huntly." at bounding box center [275, 175] width 243 height 6
copy p "22B Harris Street, Huntly"
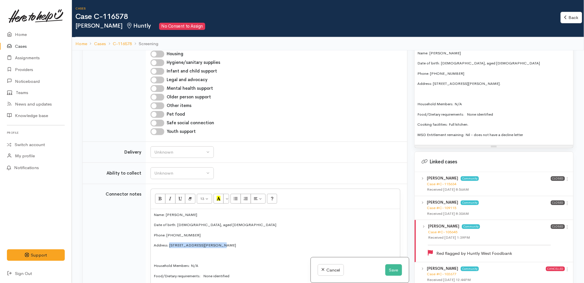
scroll to position [620, 0]
click at [191, 154] on div "Unknown" at bounding box center [179, 153] width 51 height 7
click at [174, 207] on link "No" at bounding box center [182, 206] width 63 height 9
select select "1"
click at [195, 176] on div "Unknown" at bounding box center [179, 174] width 51 height 7
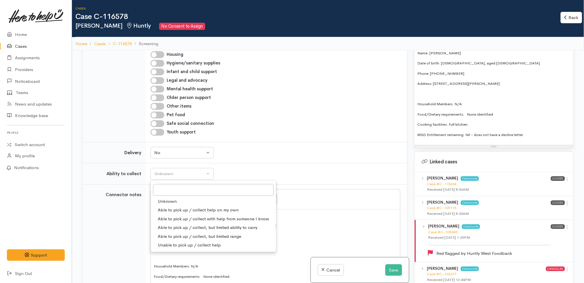
click at [193, 212] on span "Able to pick up / collect help on my own" at bounding box center [198, 210] width 81 height 7
select select "2"
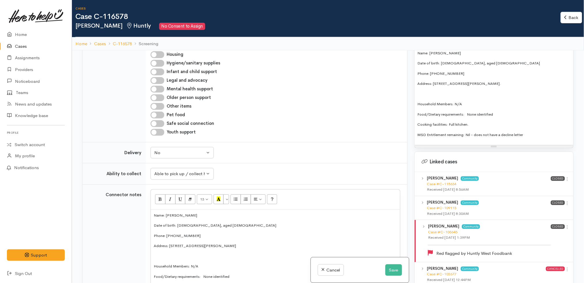
click at [268, 141] on td "Addiction services Cleaning supplies Cultural support Education Employment supp…" at bounding box center [276, 54] width 261 height 175
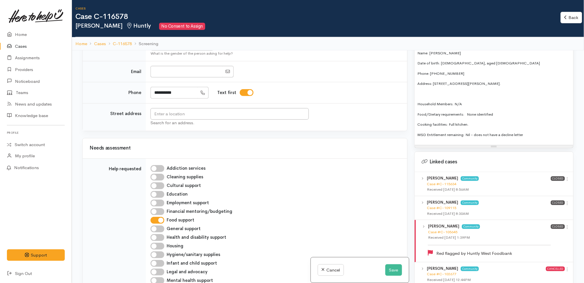
scroll to position [367, 0]
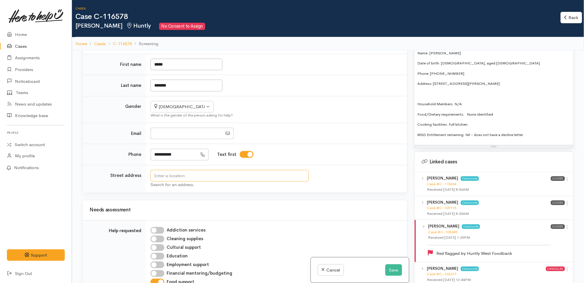
click at [229, 171] on input "text" at bounding box center [230, 176] width 158 height 12
paste input "22B Harris Street, Huntly"
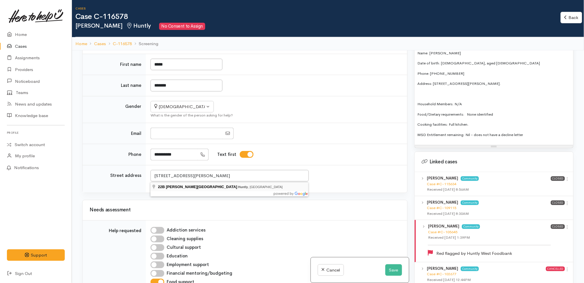
type input "22B Harris Street, Huntly, New Zealand"
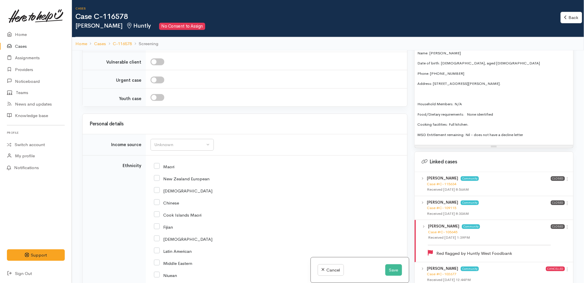
scroll to position [882, 0]
click at [172, 165] on input "Maori" at bounding box center [164, 165] width 20 height 5
checkbox input "true"
click at [186, 146] on div "Unknown" at bounding box center [179, 144] width 51 height 7
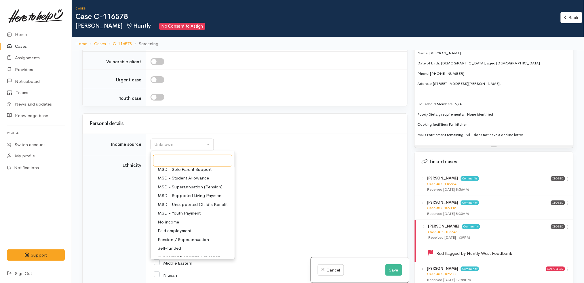
scroll to position [74, 0]
click at [202, 193] on span "MSD - Supported Living Payment" at bounding box center [190, 194] width 65 height 7
select select "3"
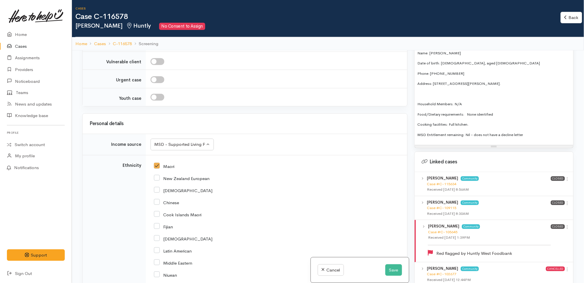
click at [251, 191] on div "African" at bounding box center [275, 190] width 243 height 5
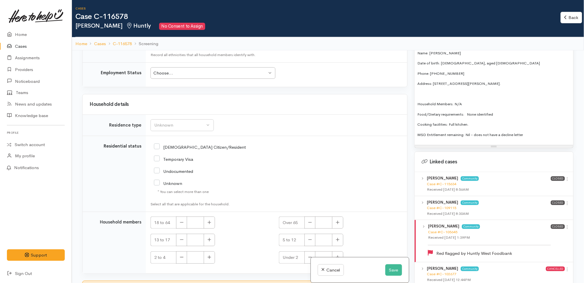
scroll to position [1239, 0]
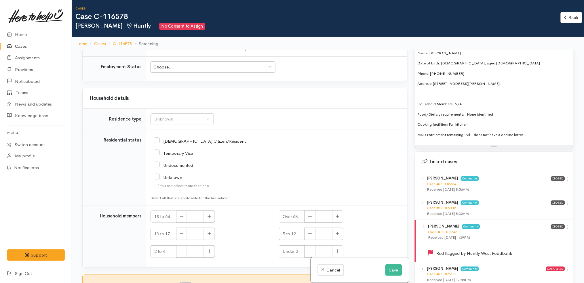
click at [214, 61] on div "Choose... Choose..." at bounding box center [213, 67] width 125 height 12
click at [188, 115] on button "Unknown" at bounding box center [182, 119] width 63 height 12
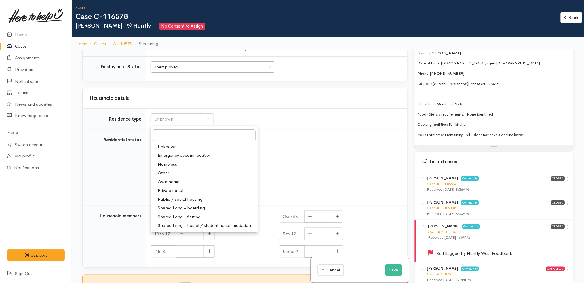
click at [176, 189] on span "Private rental" at bounding box center [171, 190] width 26 height 7
select select "2"
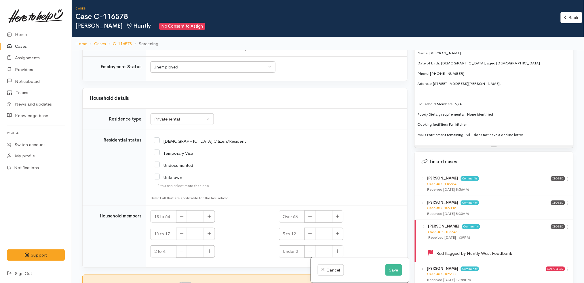
click at [209, 167] on div "Undocumented" at bounding box center [234, 164] width 160 height 5
click at [189, 140] on input "NZ Citizen/Resident" at bounding box center [200, 140] width 92 height 5
checkbox input "true"
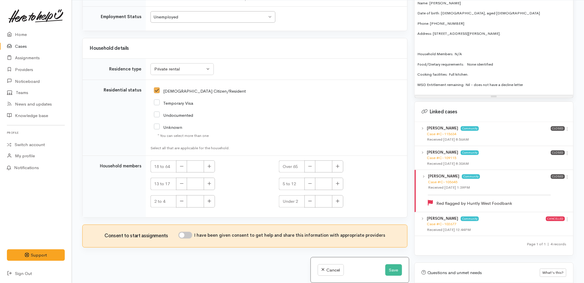
click at [187, 236] on input "I have been given consent to get help and share this information with appropria…" at bounding box center [185, 235] width 14 height 7
checkbox input "true"
click at [209, 166] on icon "button" at bounding box center [209, 166] width 3 height 3
type input "1"
click at [257, 129] on div "Unknown" at bounding box center [234, 126] width 160 height 5
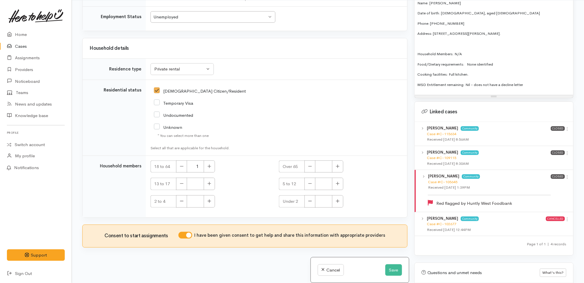
click at [549, 82] on p "MSD Entitlement remaining: Nil - does not have a decline letter" at bounding box center [494, 85] width 153 height 6
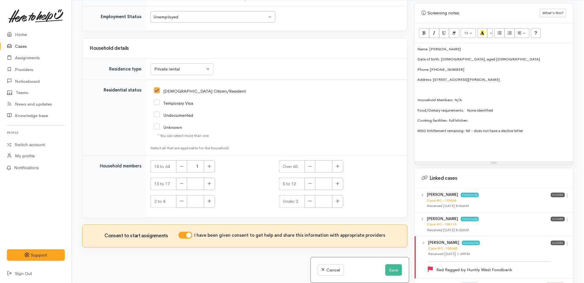
scroll to position [345, 0]
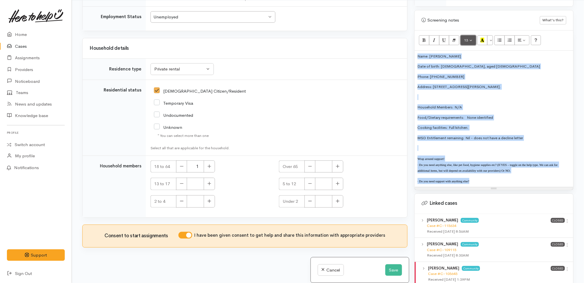
click at [466, 38] on span "13" at bounding box center [466, 40] width 4 height 5
click at [481, 94] on link "14" at bounding box center [483, 98] width 45 height 9
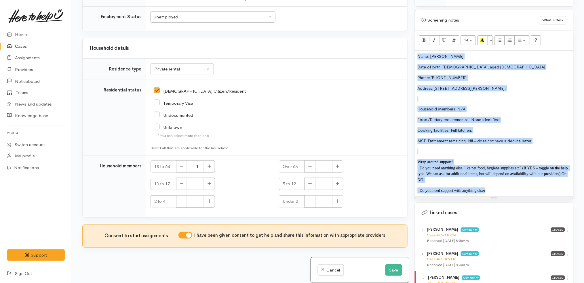
click at [504, 176] on p "· Do you need anything else, like pet food, hygiene supplies etc? (If YES – tog…" at bounding box center [494, 174] width 153 height 18
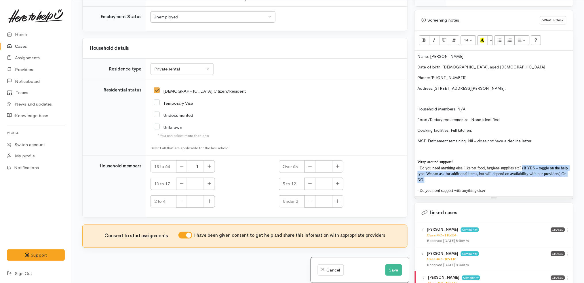
drag, startPoint x: 510, startPoint y: 177, endPoint x: 522, endPoint y: 163, distance: 18.3
click at [522, 165] on p "· Do you need anything else, like pet food, hygiene supplies etc? (If YES – tog…" at bounding box center [494, 174] width 153 height 18
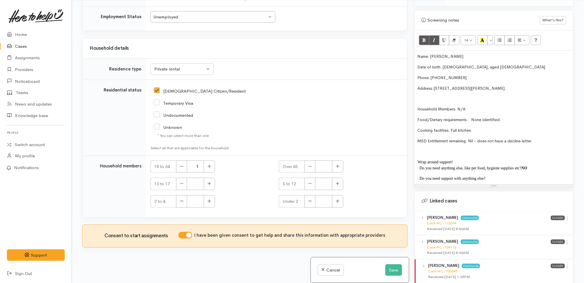
copy b "NO"
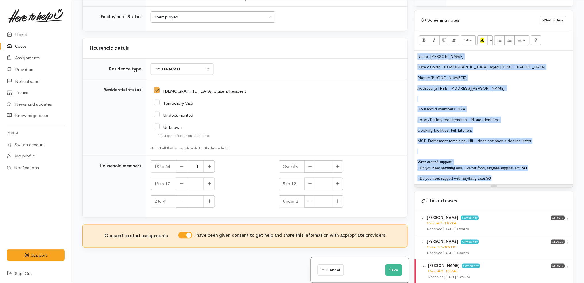
click at [514, 176] on p "· Do you need support with anything else? NO" at bounding box center [494, 179] width 153 height 6
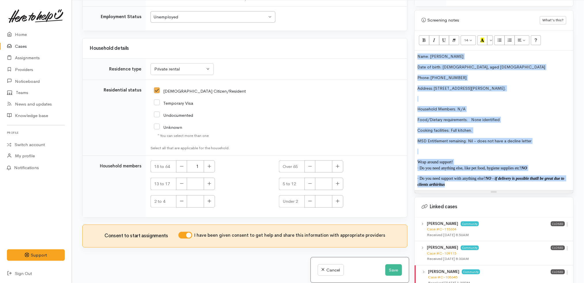
copy div "Name: Julie Te Puke Date of birth: 01/02/1967, aged 58 Phone: 0212155078 Addres…"
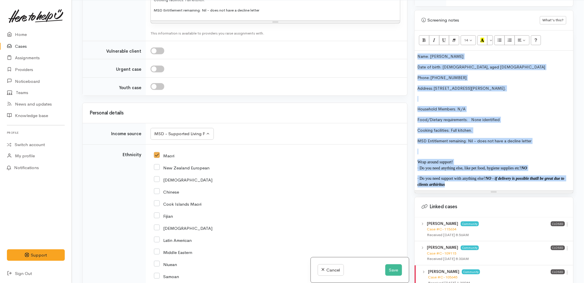
scroll to position [677, 0]
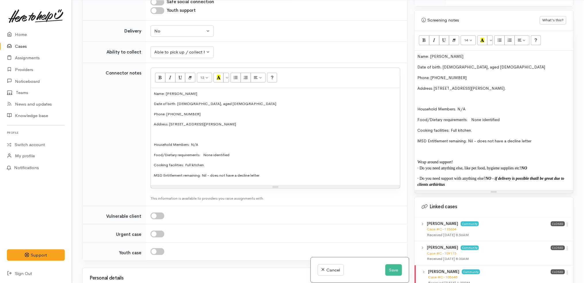
click at [227, 169] on div "Name: Julie Te Puke Date of birth: 01/02/1967, aged 58 Phone: 0212155078 Addres…" at bounding box center [275, 137] width 249 height 98
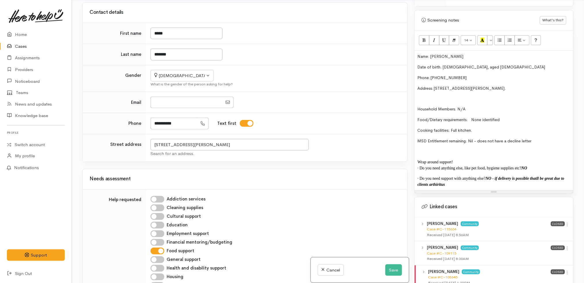
scroll to position [333, 0]
click at [390, 271] on button "Save" at bounding box center [393, 270] width 17 height 12
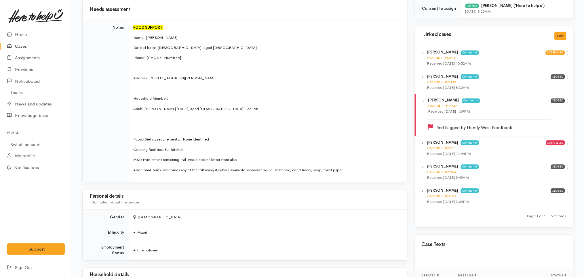
scroll to position [296, 0]
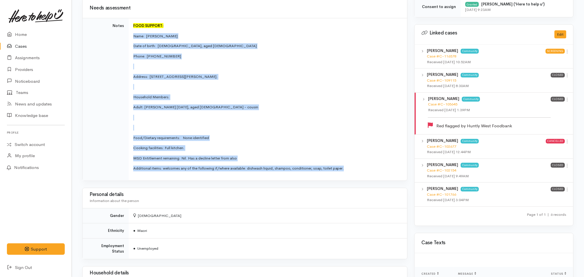
drag, startPoint x: 352, startPoint y: 168, endPoint x: 129, endPoint y: 35, distance: 260.2
click at [129, 35] on td "FOOD SUPPORT: Name: [PERSON_NAME] Date of birth: [DEMOGRAPHIC_DATA], aged [DEMO…" at bounding box center [268, 99] width 279 height 163
copy td "Name: [PERSON_NAME] Date of birth: [DEMOGRAPHIC_DATA], aged [DEMOGRAPHIC_DATA] …"
click at [276, 105] on p "Adult: [PERSON_NAME] [DATE], aged [DEMOGRAPHIC_DATA] - cousin" at bounding box center [266, 108] width 267 height 6
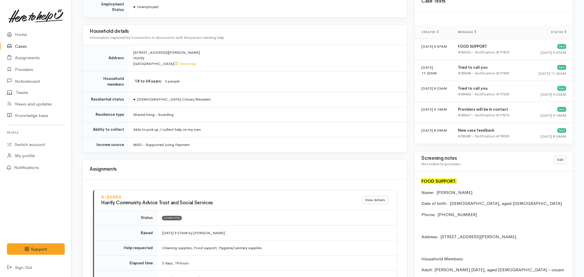
scroll to position [542, 0]
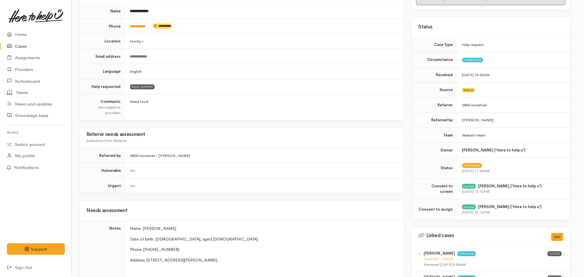
scroll to position [0, 3]
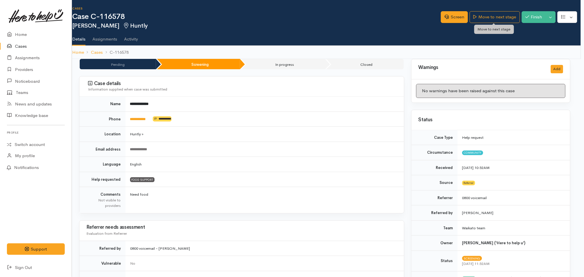
click at [505, 11] on div "Screen Move to next stage Finish Toggle Dropdown Pause Cancel" at bounding box center [511, 18] width 140 height 19
click at [504, 12] on link "Move to next stage" at bounding box center [495, 17] width 50 height 12
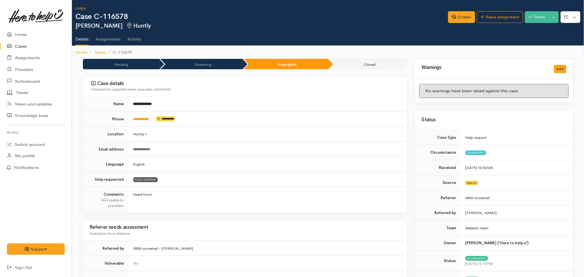
click at [269, 22] on div "Cases Case C-116578 Julie Te Puke Huntly" at bounding box center [261, 18] width 373 height 22
click at [491, 10] on div "Screen Raise assignment Finish Toggle Dropdown Pause" at bounding box center [516, 18] width 136 height 19
click at [494, 15] on link "Raise assignment" at bounding box center [500, 17] width 46 height 12
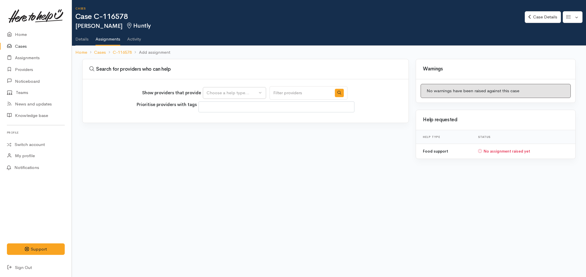
select select
click at [247, 93] on div "Choose a help type..." at bounding box center [232, 93] width 51 height 7
click at [229, 121] on span "Food support" at bounding box center [223, 120] width 27 height 7
select select "3"
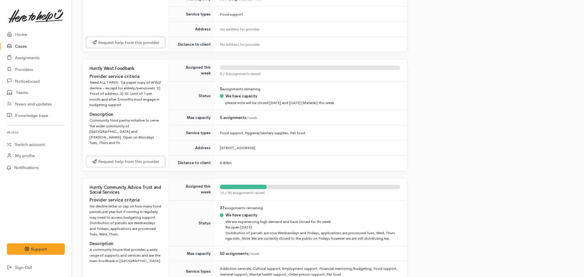
scroll to position [235, 0]
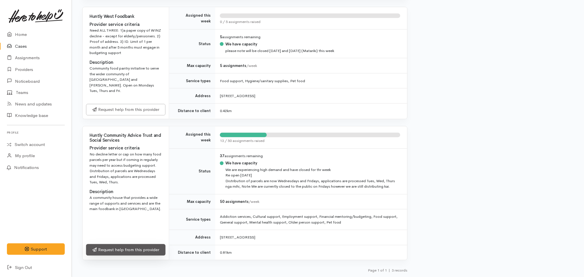
click at [151, 251] on link "Request help from this provider" at bounding box center [125, 251] width 79 height 12
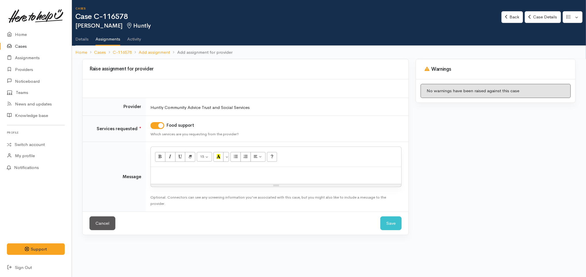
click at [217, 178] on div at bounding box center [276, 175] width 251 height 17
click at [216, 172] on p at bounding box center [276, 173] width 245 height 7
paste div
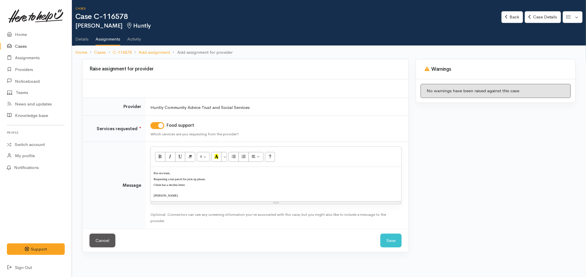
click at [204, 151] on div "8 8 9 10 11 12 14 18 24 36 Background Color Transparent Select #ffff00 Text Col…" at bounding box center [276, 157] width 251 height 20
click at [208, 170] on p "Kia ora team," at bounding box center [276, 173] width 245 height 6
click at [203, 157] on button "8" at bounding box center [203, 157] width 13 height 10
click at [218, 206] on link "12" at bounding box center [219, 205] width 45 height 9
click at [223, 200] on div "Kia ora team, Requesting a kai parcel for pick up please. Client has a decline …" at bounding box center [276, 185] width 251 height 36
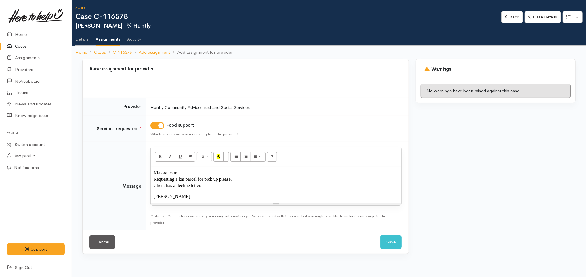
click at [240, 181] on p "Requesting a kai parcel for pick up please." at bounding box center [276, 179] width 245 height 6
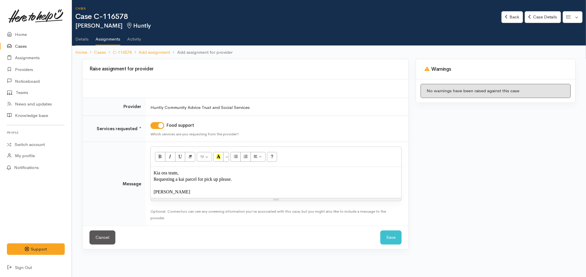
click at [263, 179] on p "Requesting a kai parcel for pick up please." at bounding box center [276, 179] width 245 height 6
click at [394, 239] on button "Save" at bounding box center [390, 238] width 21 height 14
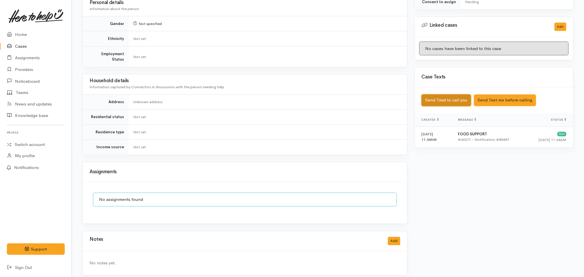
click at [450, 95] on button "Send Tried to call you" at bounding box center [447, 101] width 50 height 12
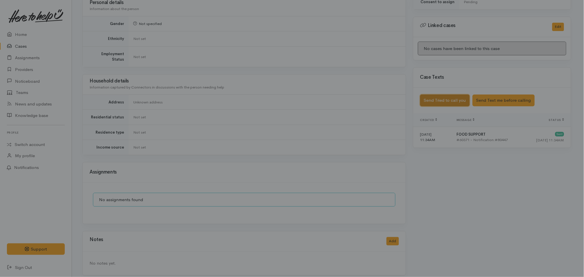
scroll to position [263, 0]
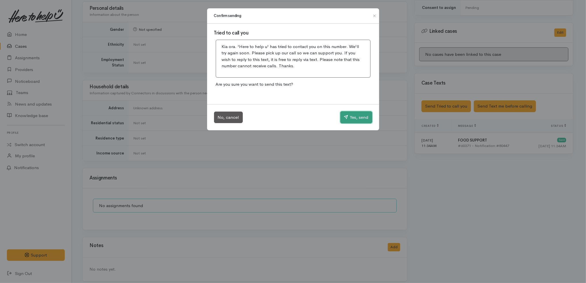
click at [357, 113] on button "Yes, send" at bounding box center [356, 117] width 32 height 12
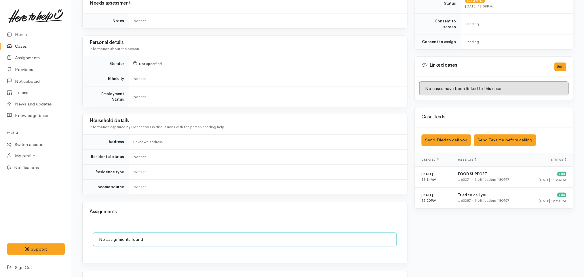
scroll to position [269, 0]
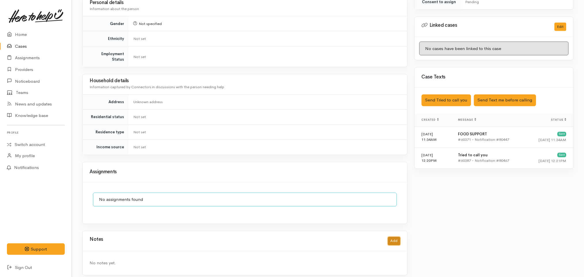
click at [395, 239] on button "Add" at bounding box center [394, 241] width 12 height 8
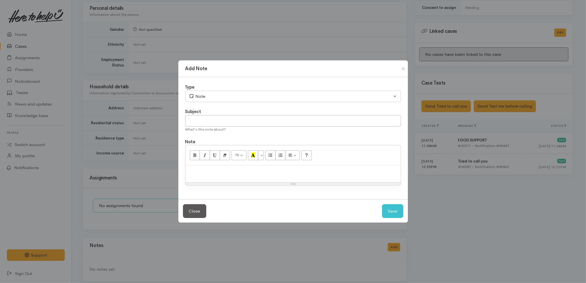
click at [304, 179] on div at bounding box center [293, 173] width 215 height 17
paste div
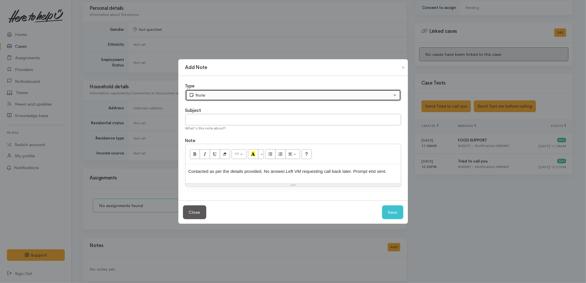
click at [209, 99] on button "Note" at bounding box center [293, 96] width 216 height 12
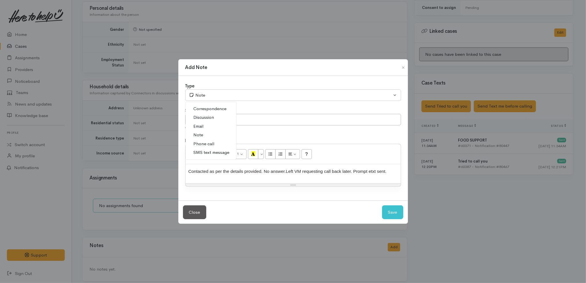
click at [210, 142] on span "Phone call" at bounding box center [204, 144] width 21 height 7
click at [398, 215] on button "Save" at bounding box center [392, 212] width 21 height 14
select select "1"
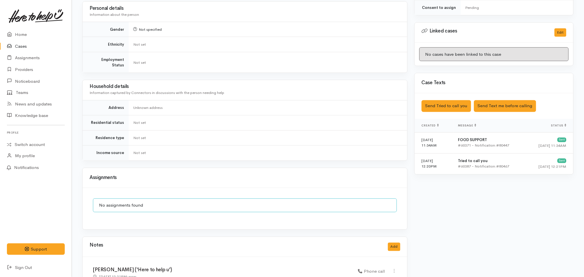
scroll to position [295, 0]
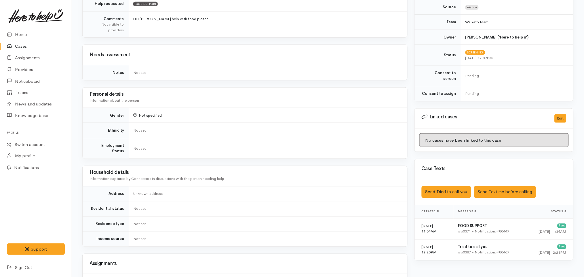
scroll to position [295, 0]
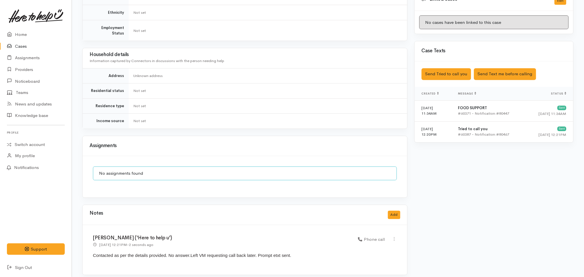
click at [264, 115] on td "Not set" at bounding box center [268, 121] width 279 height 15
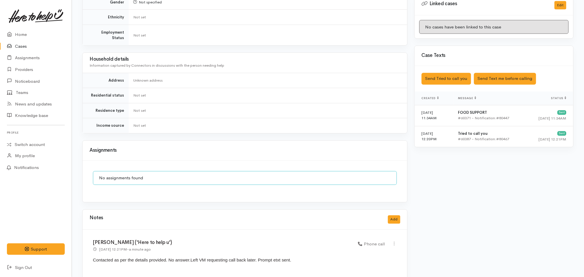
scroll to position [295, 0]
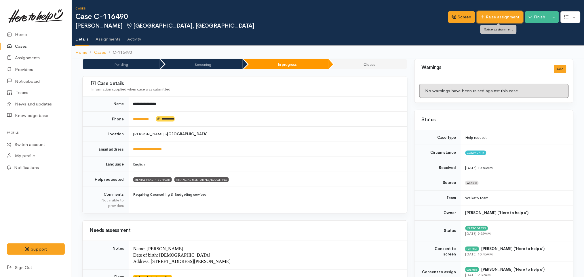
click at [499, 15] on link "Raise assignment" at bounding box center [500, 17] width 46 height 12
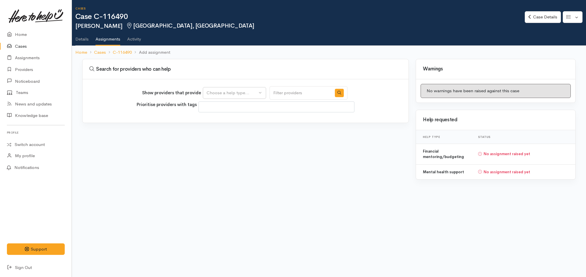
select select
click at [246, 93] on div "Choose a help type..." at bounding box center [232, 93] width 51 height 7
click at [240, 128] on span "Financial mentoring/budgeting" at bounding box center [240, 129] width 61 height 7
select select "9"
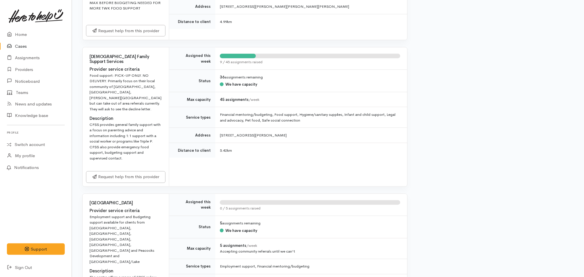
scroll to position [838, 0]
click at [143, 178] on link "Request help from this provider" at bounding box center [125, 176] width 79 height 12
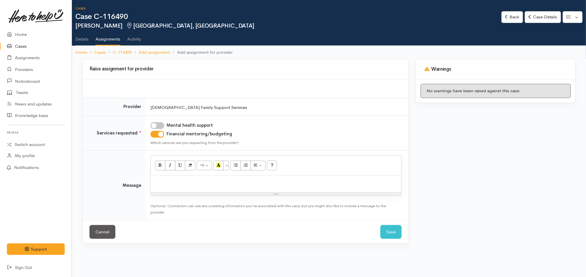
click at [246, 186] on div at bounding box center [276, 184] width 251 height 17
click at [218, 181] on p "Kia ora team" at bounding box center [276, 182] width 245 height 7
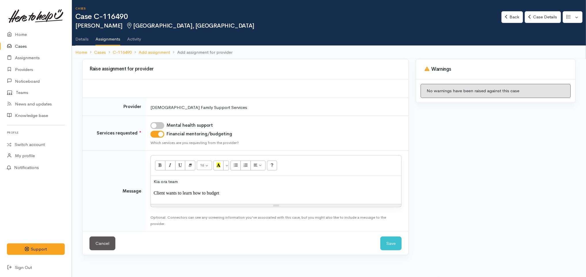
click at [187, 194] on span "Client wants to learn how to budget" at bounding box center [187, 193] width 66 height 5
click at [224, 193] on span "Client wants to put together a budget and learn how to" at bounding box center [204, 193] width 100 height 5
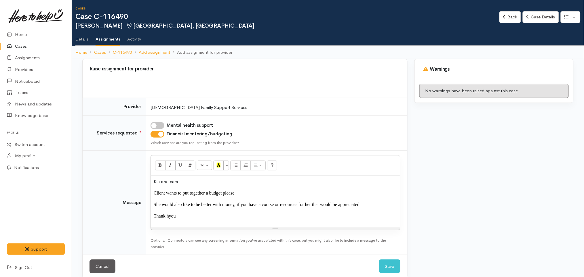
scroll to position [8, 3]
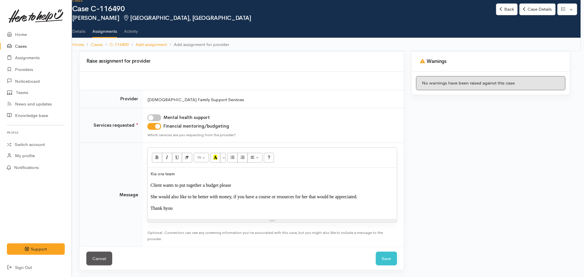
click at [167, 205] on p "Thank hyou" at bounding box center [272, 208] width 243 height 7
click at [233, 188] on p "Client wants to put together a budget please" at bounding box center [272, 185] width 243 height 7
click at [390, 259] on button "Save" at bounding box center [386, 259] width 21 height 14
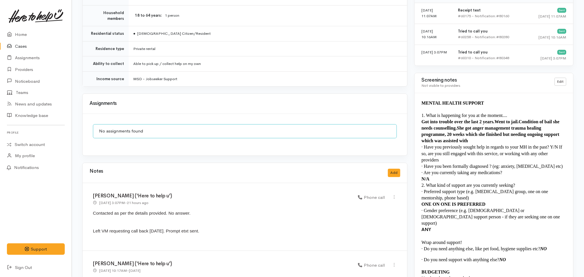
scroll to position [461, 0]
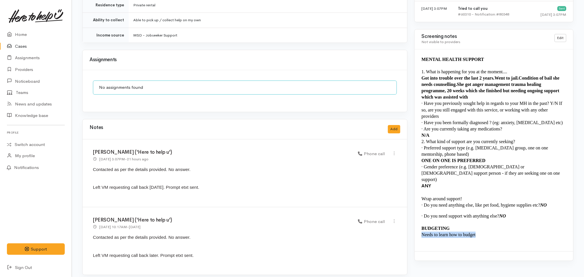
drag, startPoint x: 478, startPoint y: 230, endPoint x: 418, endPoint y: 227, distance: 59.9
click at [418, 227] on div "MENTAL HEALTH SUPPORT 1. What is happening for you at the moment.... Got into t…" at bounding box center [494, 151] width 159 height 202
copy span "Needs to learn how to budget"
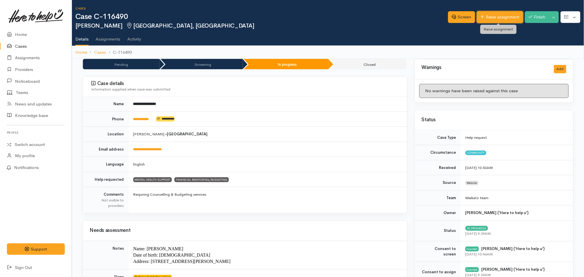
click at [511, 17] on link "Raise assignment" at bounding box center [500, 17] width 46 height 12
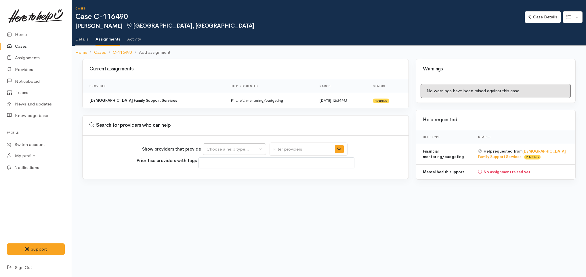
select select
click at [246, 147] on div "Choose a help type..." at bounding box center [232, 149] width 51 height 7
click at [235, 184] on span "Financial mentoring/budgeting" at bounding box center [240, 185] width 61 height 7
click at [235, 184] on div "Current assignments Provider Help requested Raised Status Catholic Family Suppo…" at bounding box center [246, 134] width 334 height 150
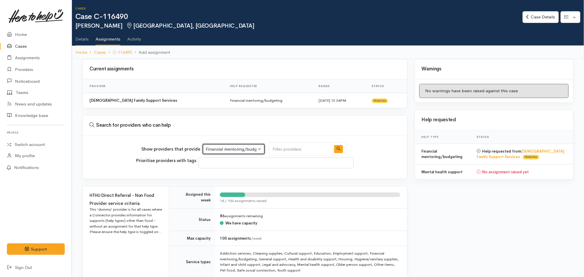
click at [241, 151] on div "Financial mentoring/budgeting" at bounding box center [231, 149] width 51 height 7
click at [235, 176] on span "Mental health support" at bounding box center [231, 177] width 44 height 7
select select "5"
click at [367, 178] on div "Show providers that provide Mental health support Financial mentoring/budgeting…" at bounding box center [245, 157] width 325 height 43
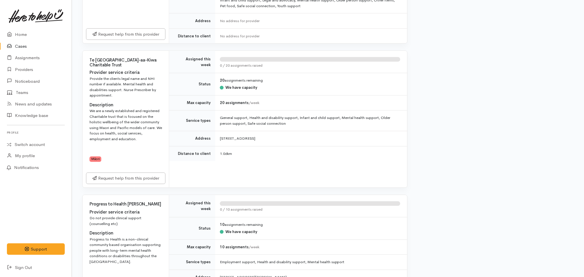
scroll to position [267, 0]
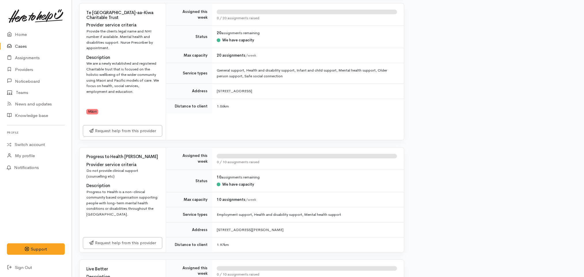
scroll to position [312, 3]
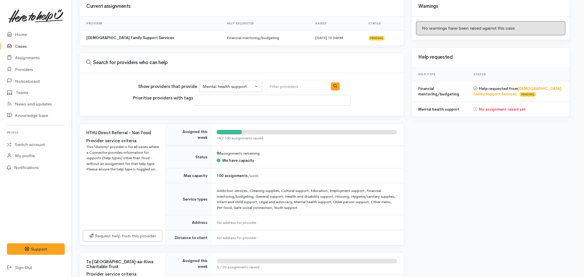
scroll to position [0, 3]
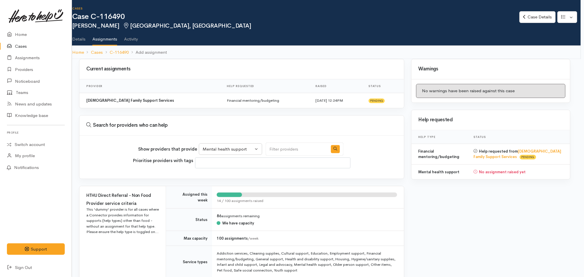
click at [80, 36] on link "Details" at bounding box center [78, 37] width 13 height 16
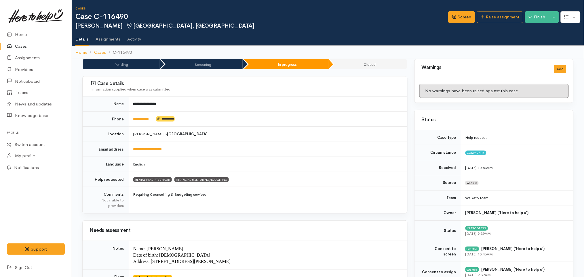
click at [274, 120] on td "**********" at bounding box center [268, 119] width 279 height 15
click at [348, 160] on td "English" at bounding box center [268, 164] width 279 height 15
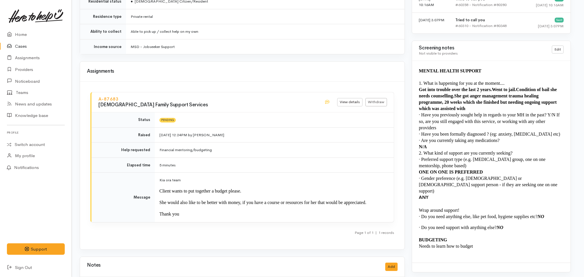
scroll to position [449, 3]
drag, startPoint x: 515, startPoint y: 223, endPoint x: 418, endPoint y: 68, distance: 183.4
click at [418, 68] on div "MENTAL HEALTH SUPPORT 1. What is happening for you at the moment.... Got into t…" at bounding box center [491, 163] width 159 height 202
copy div "MENTAL HEALTH SUPPORT 1. What is happening for you at the moment.... Got into t…"
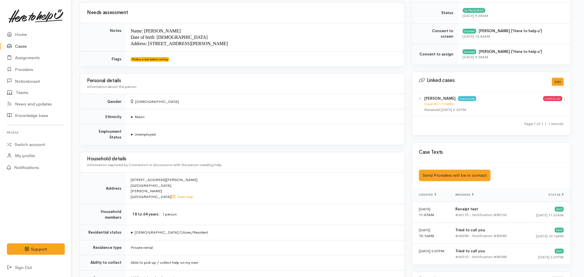
scroll to position [0, 3]
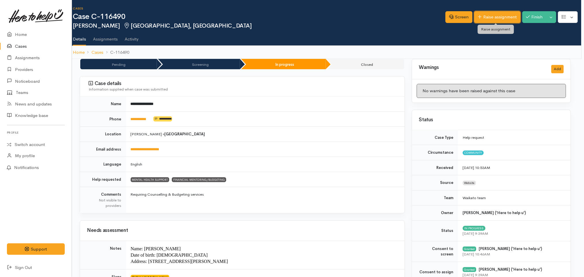
click at [504, 18] on link "Raise assignment" at bounding box center [497, 17] width 46 height 12
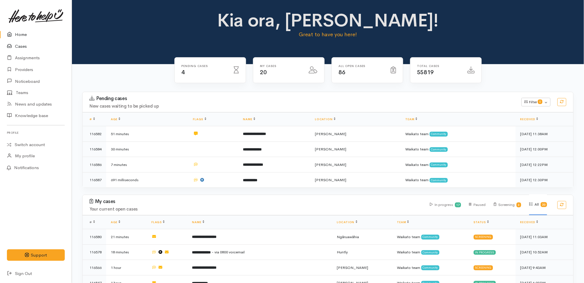
click at [33, 45] on link "Cases" at bounding box center [36, 47] width 72 height 12
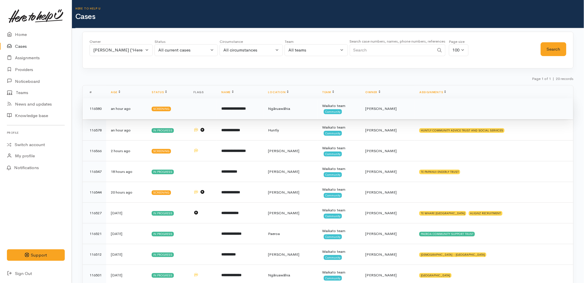
click at [246, 109] on b "**********" at bounding box center [233, 109] width 24 height 4
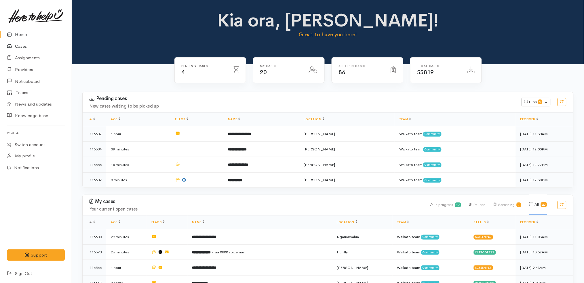
click at [34, 44] on link "Cases" at bounding box center [36, 47] width 72 height 12
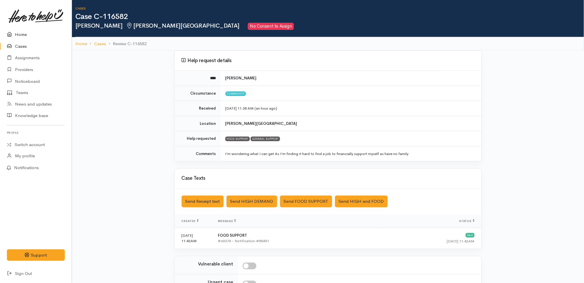
click at [24, 34] on link "Home" at bounding box center [36, 35] width 72 height 12
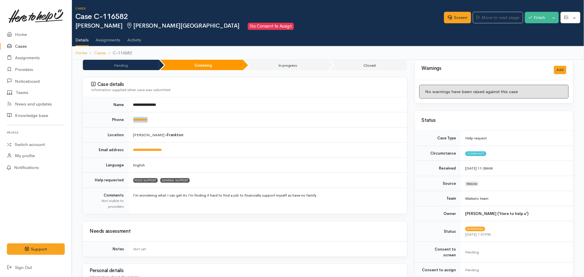
drag, startPoint x: 168, startPoint y: 120, endPoint x: 133, endPoint y: 120, distance: 35.7
click at [133, 120] on td "**********" at bounding box center [268, 120] width 279 height 15
copy link "**********"
click at [461, 11] on div "Screen Move to next stage Finish Toggle Dropdown Pause" at bounding box center [514, 19] width 140 height 20
click at [458, 15] on link "Screen" at bounding box center [457, 18] width 27 height 12
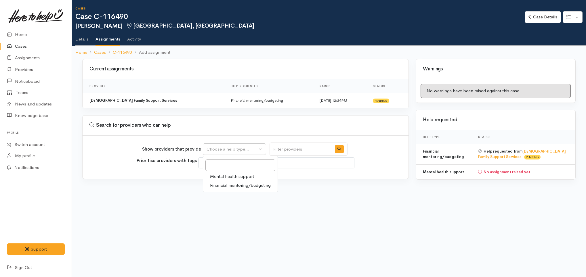
select select
click at [229, 175] on span "Mental health support" at bounding box center [232, 177] width 44 height 7
select select "5"
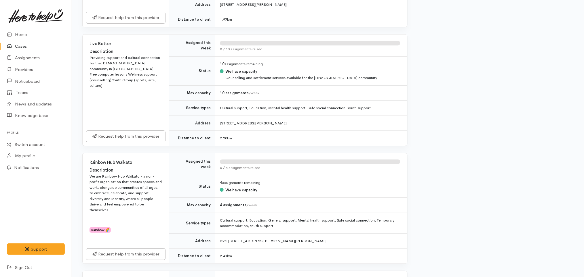
scroll to position [535, 0]
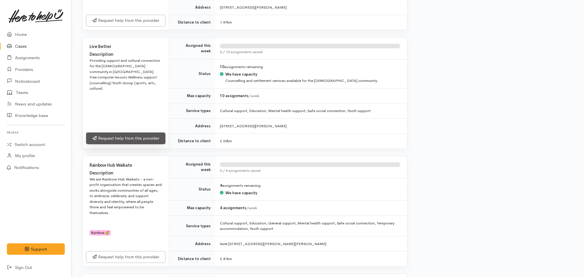
click at [148, 133] on link "Request help from this provider" at bounding box center [125, 139] width 79 height 12
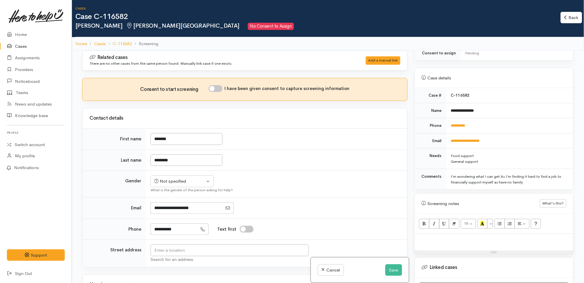
scroll to position [209, 0]
click at [395, 273] on button "Save" at bounding box center [393, 270] width 17 height 12
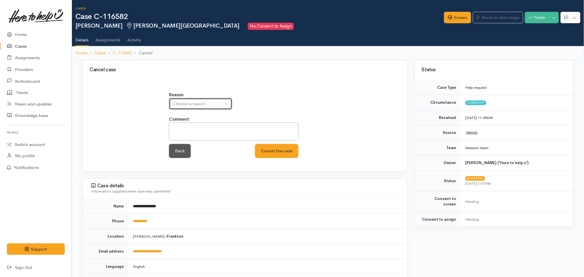
click at [209, 102] on div "Choose a reason..." at bounding box center [198, 104] width 51 height 7
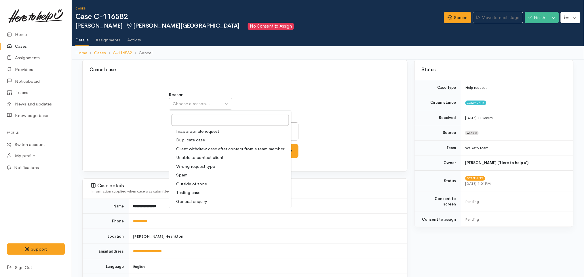
click at [200, 147] on span "Client withdrew case after contact from a team member" at bounding box center [230, 149] width 108 height 7
select select "3"
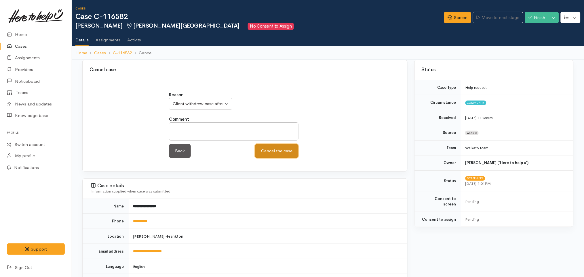
click at [273, 144] on button "Cancel the case" at bounding box center [276, 151] width 43 height 14
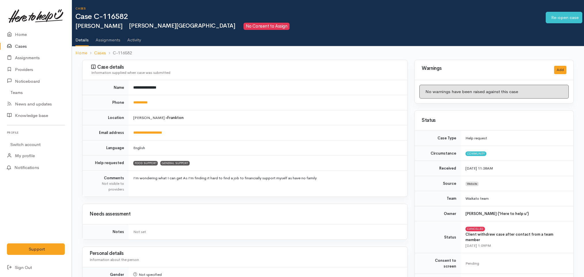
scroll to position [251, 0]
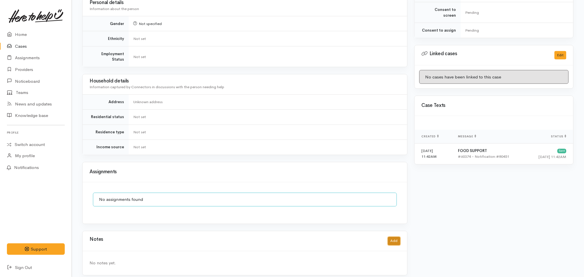
click at [395, 237] on button "Add" at bounding box center [394, 241] width 12 height 8
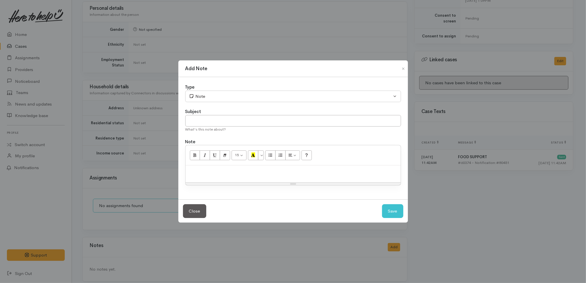
click at [309, 177] on div at bounding box center [293, 173] width 215 height 17
click at [163, 44] on div "Add Note Type Correspondence Discussion Email Note Phone call SMS text message …" at bounding box center [293, 141] width 586 height 283
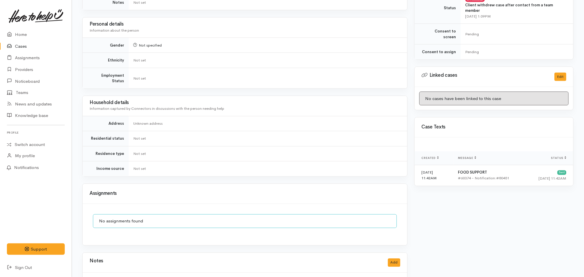
scroll to position [251, 0]
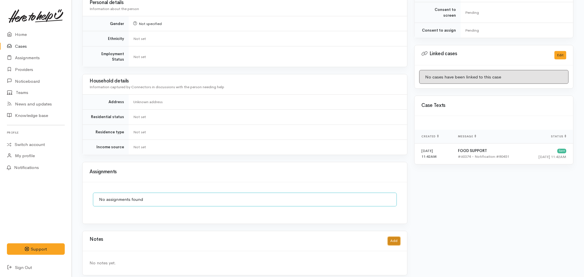
click at [394, 237] on button "Add" at bounding box center [394, 241] width 12 height 8
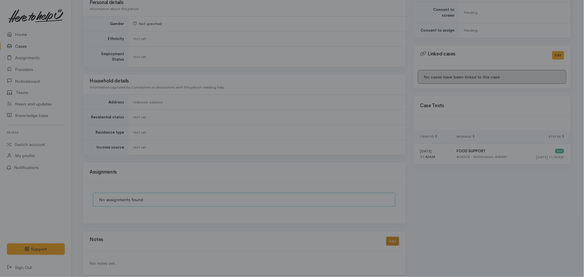
scroll to position [245, 0]
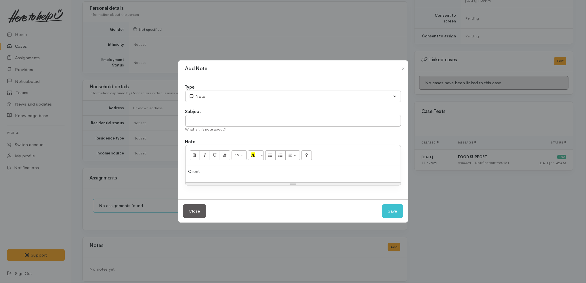
click at [302, 173] on p "Client" at bounding box center [294, 171] width 210 height 7
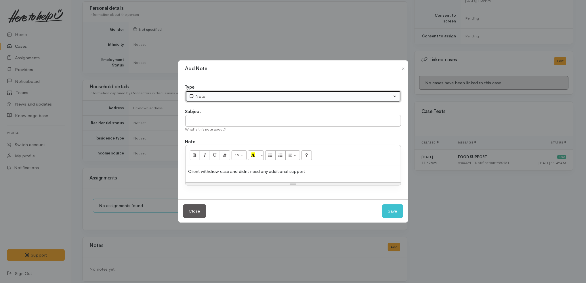
click at [279, 91] on button "Note" at bounding box center [293, 97] width 216 height 12
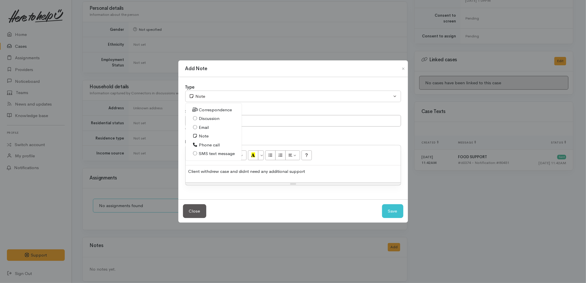
click at [209, 146] on span "Phone call" at bounding box center [209, 145] width 21 height 7
click at [323, 172] on p "Client withdrew case and didnt need any additional support" at bounding box center [294, 171] width 210 height 7
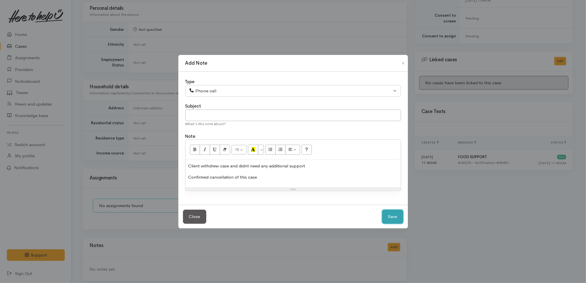
click at [394, 219] on button "Save" at bounding box center [392, 217] width 21 height 14
select select "1"
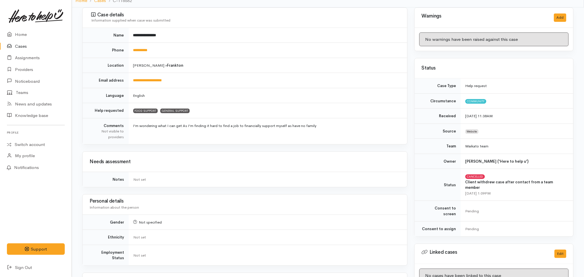
scroll to position [0, 0]
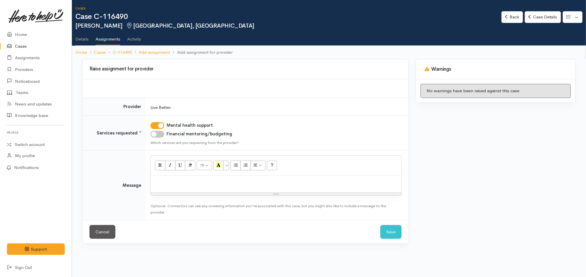
click at [202, 191] on div at bounding box center [276, 184] width 251 height 17
click at [188, 184] on p "Kia Ora" at bounding box center [276, 182] width 245 height 7
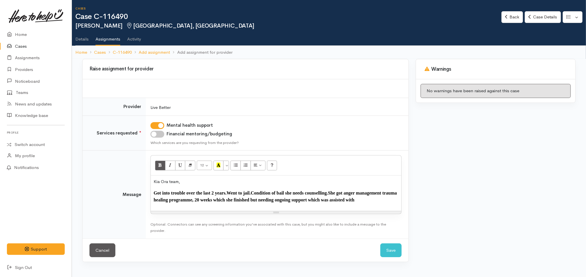
click at [195, 184] on p "Kia Ora team," at bounding box center [276, 182] width 245 height 7
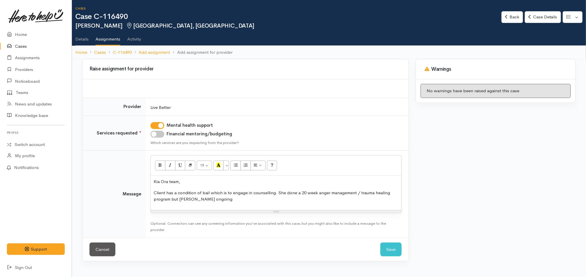
click at [281, 194] on p "Client has a condition of bail which is to engage in counselling. She done a 20…" at bounding box center [276, 196] width 245 height 13
click at [279, 193] on p "Client has a condition of bail which is to engage in counselling. Client done a…" at bounding box center [276, 196] width 245 height 13
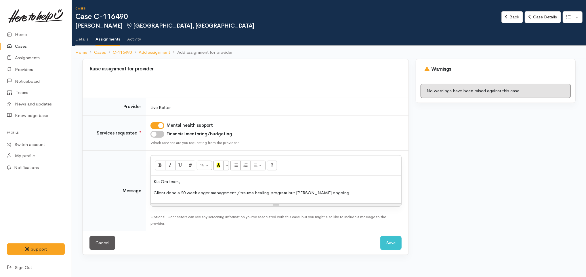
click at [334, 195] on p "Client done a 20 week anger management / trauma healing program but nees ongoing" at bounding box center [276, 193] width 245 height 7
click at [302, 194] on p "Client done a 20 week anger management / trauma healing program but nees ongoing" at bounding box center [276, 193] width 245 height 7
click at [330, 194] on p "Client done a 20 week anger management / trauma healing program but needs ongoi…" at bounding box center [276, 193] width 245 height 7
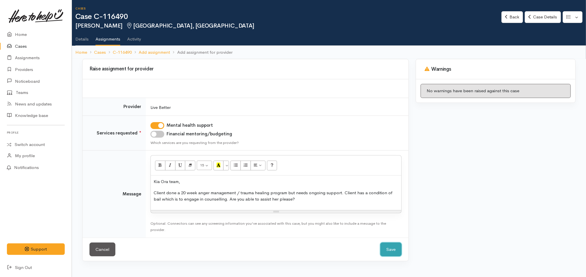
click at [393, 249] on button "Save" at bounding box center [390, 250] width 21 height 14
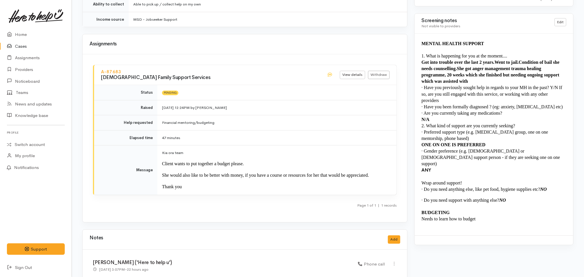
scroll to position [477, 0]
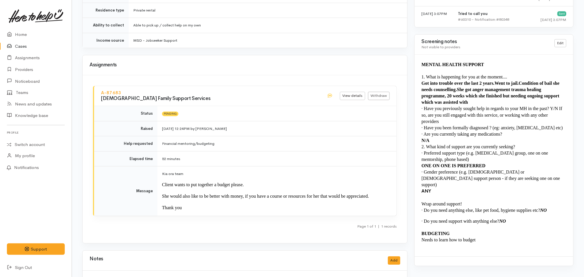
scroll to position [457, 0]
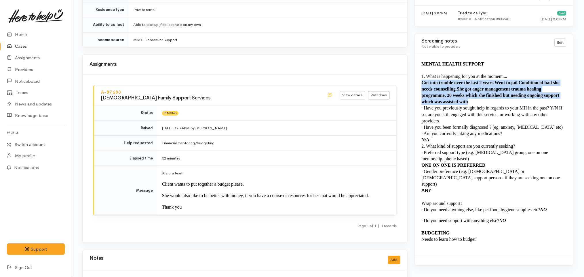
drag, startPoint x: 475, startPoint y: 102, endPoint x: 422, endPoint y: 83, distance: 56.3
click at [422, 83] on p "Got into trouble over the last 2 years. Went to jail . Condition of bail she ne…" at bounding box center [494, 92] width 145 height 25
copy p "Got into trouble over the last 2 years. Went to jail . Condition of bail she ne…"
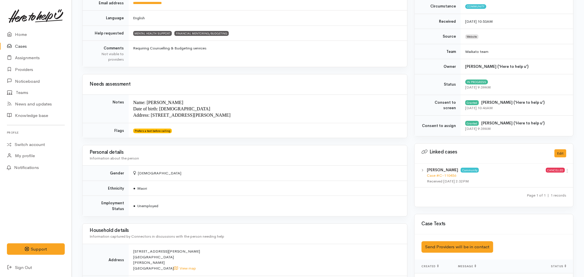
scroll to position [0, 0]
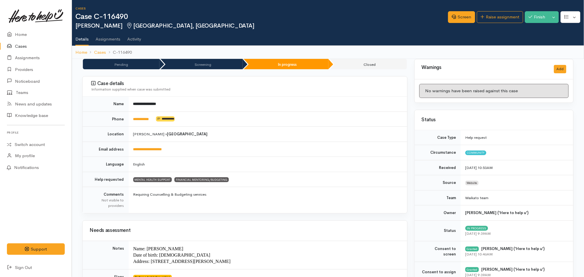
click at [43, 46] on link "Cases" at bounding box center [36, 47] width 72 height 12
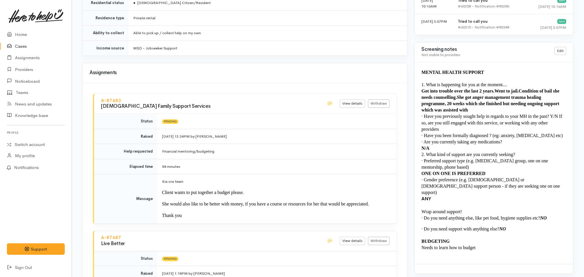
scroll to position [448, 0]
click at [28, 43] on link "Cases" at bounding box center [36, 47] width 72 height 12
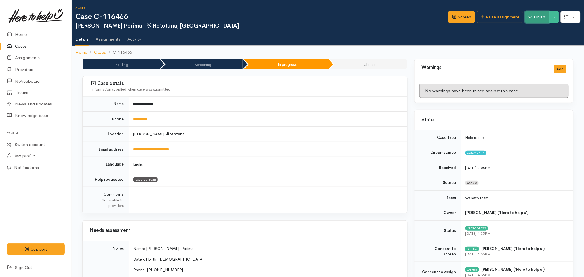
click at [539, 19] on button "Finish" at bounding box center [537, 17] width 24 height 12
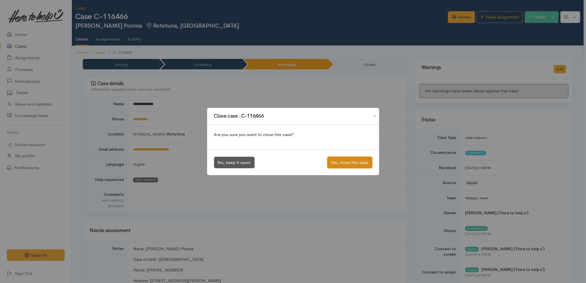
click at [350, 164] on button "Yes, close this case" at bounding box center [350, 163] width 45 height 12
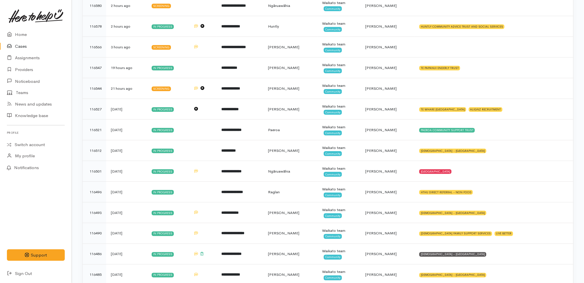
scroll to position [53, 0]
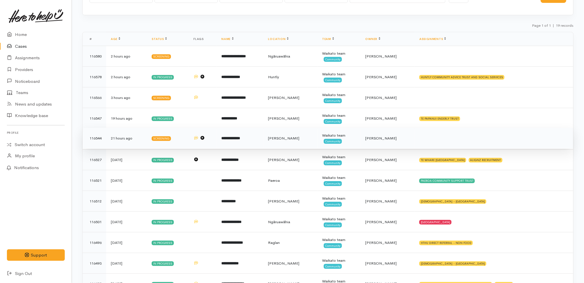
click at [263, 138] on td "**********" at bounding box center [240, 138] width 47 height 21
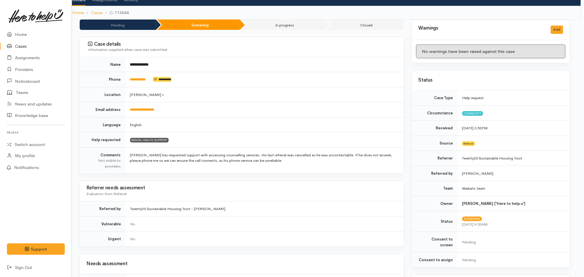
scroll to position [0, 3]
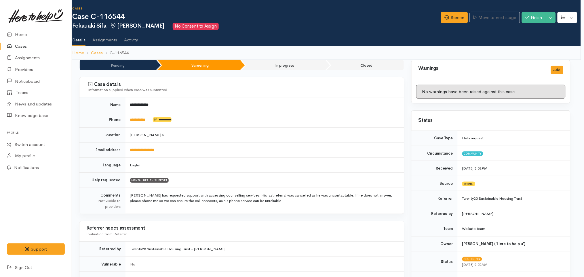
click at [262, 29] on h2 "Fekauaki Sifa Hamilton No Consent to Assign" at bounding box center [256, 26] width 369 height 7
drag, startPoint x: 157, startPoint y: 119, endPoint x: 127, endPoint y: 118, distance: 29.4
click at [127, 118] on td "**********" at bounding box center [264, 120] width 279 height 15
click at [271, 140] on td "[PERSON_NAME] »" at bounding box center [264, 134] width 279 height 15
drag, startPoint x: 156, startPoint y: 115, endPoint x: 130, endPoint y: 116, distance: 25.9
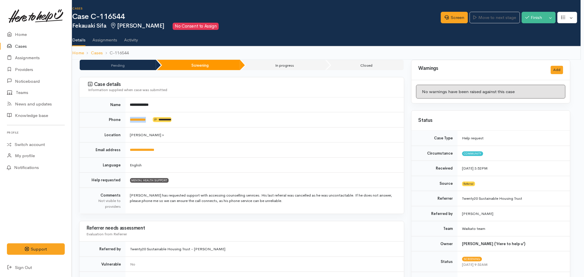
click at [130, 116] on td "**********" at bounding box center [264, 120] width 279 height 15
copy td "**********"
click at [445, 17] on icon at bounding box center [447, 17] width 4 height 4
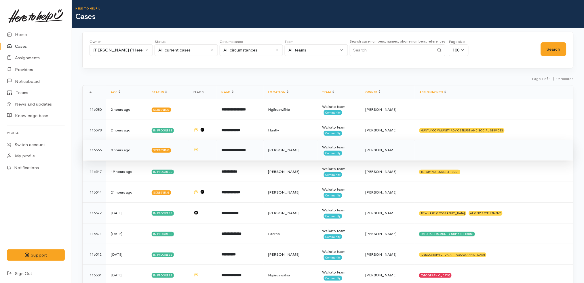
click at [247, 153] on td "**********" at bounding box center [240, 150] width 47 height 21
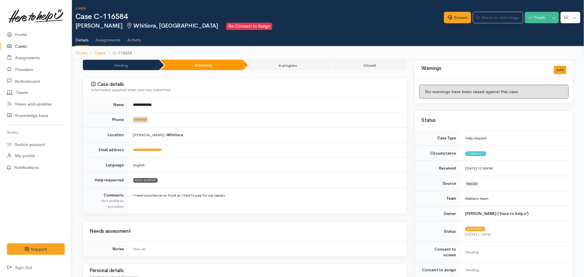
drag, startPoint x: 162, startPoint y: 121, endPoint x: 128, endPoint y: 117, distance: 34.1
click at [129, 117] on td "**********" at bounding box center [268, 120] width 279 height 15
copy link "**********"
click at [454, 14] on link "Screen" at bounding box center [457, 18] width 27 height 12
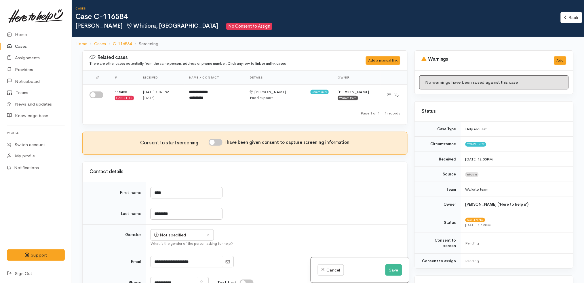
drag, startPoint x: 135, startPoint y: -28, endPoint x: 121, endPoint y: -28, distance: 14.1
click at [121, 0] on html "Support Feedback I've got something to say Back" at bounding box center [292, 141] width 584 height 283
click at [256, 156] on div "Related cases There are other cases potentially from the same person, address o…" at bounding box center [245, 191] width 332 height 283
click at [217, 144] on input "I have been given consent to capture screening information" at bounding box center [216, 142] width 14 height 7
checkbox input "true"
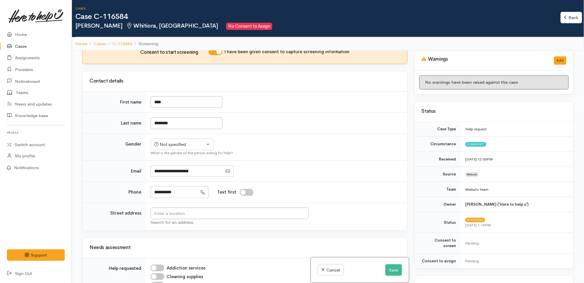
scroll to position [84, 0]
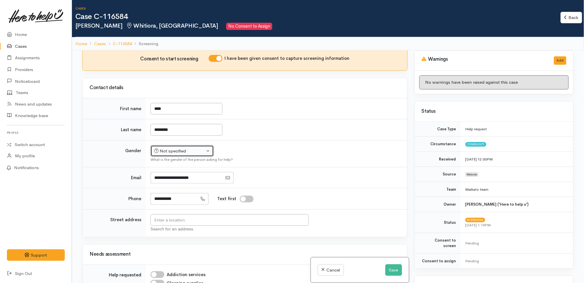
click at [192, 153] on div "Not specified" at bounding box center [179, 151] width 51 height 7
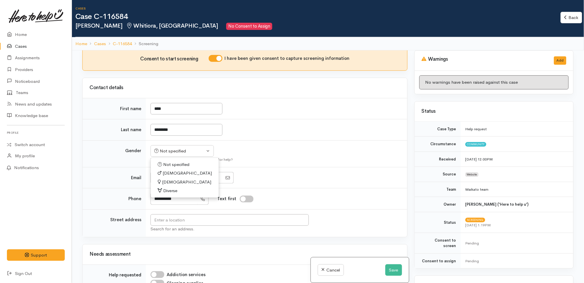
click at [180, 174] on link "[DEMOGRAPHIC_DATA]" at bounding box center [185, 173] width 68 height 9
select select "[DEMOGRAPHIC_DATA]"
click at [289, 172] on div at bounding box center [276, 178] width 250 height 12
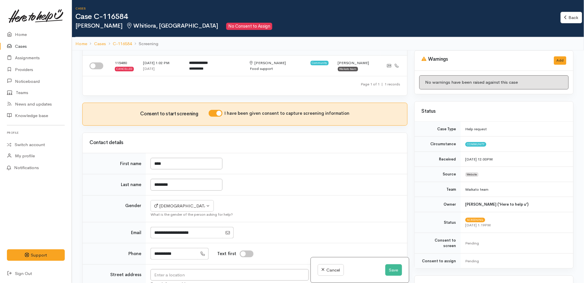
scroll to position [0, 0]
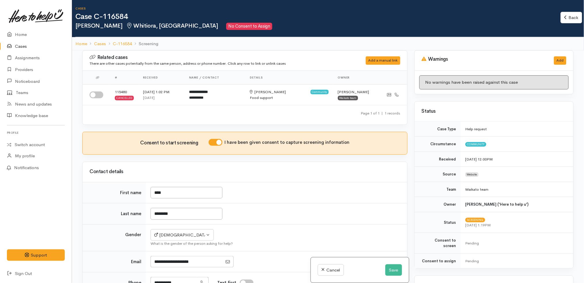
click at [213, 139] on input "I have been given consent to capture screening information" at bounding box center [216, 142] width 14 height 7
checkbox input "false"
click at [397, 268] on button "Save" at bounding box center [393, 270] width 17 height 12
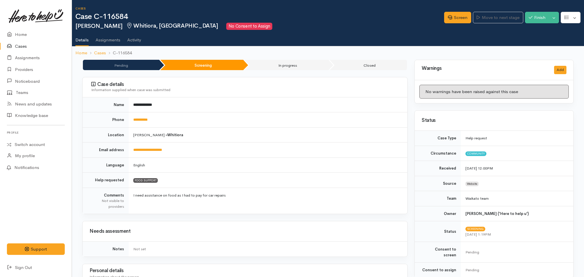
scroll to position [259, 0]
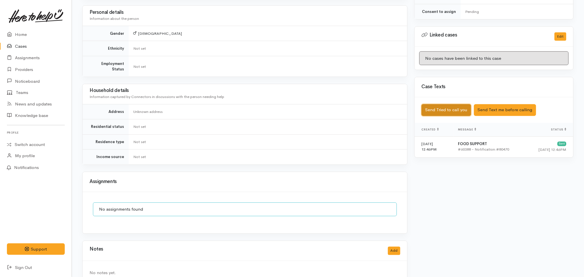
click at [463, 104] on button "Send Tried to call you" at bounding box center [447, 110] width 50 height 12
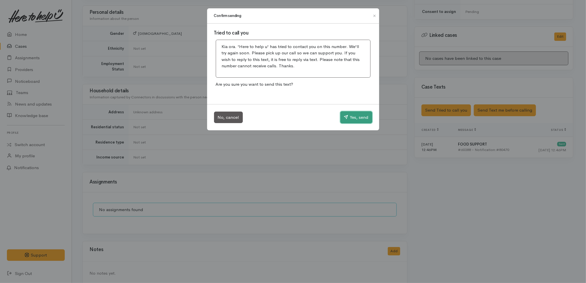
click at [358, 118] on button "Yes, send" at bounding box center [356, 117] width 32 height 12
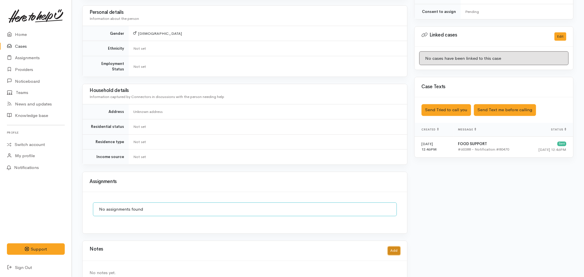
click at [399, 247] on button "Add" at bounding box center [394, 251] width 12 height 8
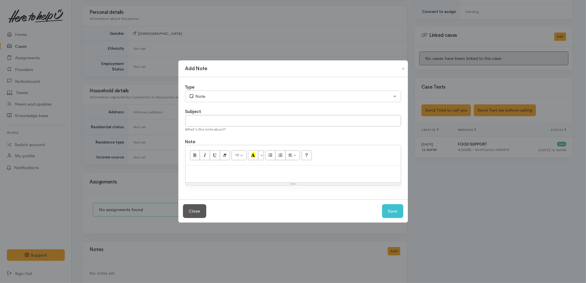
click at [314, 167] on div at bounding box center [293, 173] width 215 height 17
paste div
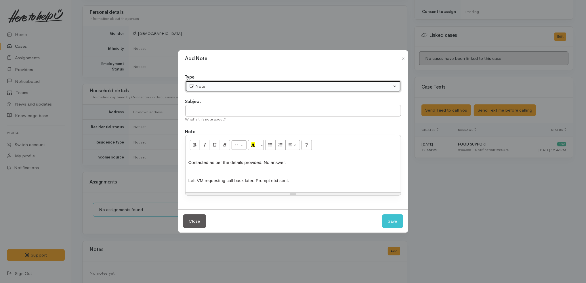
click at [240, 88] on div "Note" at bounding box center [290, 86] width 203 height 7
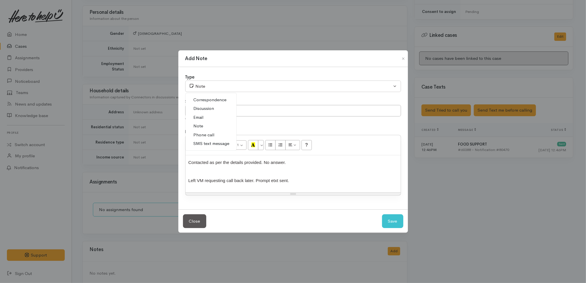
click at [208, 133] on span "Phone call" at bounding box center [204, 135] width 21 height 7
click at [402, 221] on button "Save" at bounding box center [392, 221] width 21 height 14
select select "1"
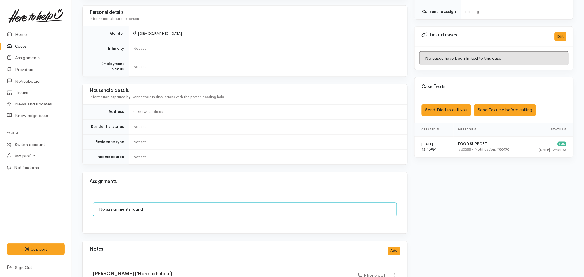
scroll to position [313, 0]
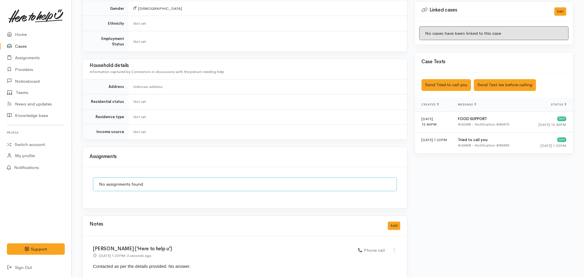
scroll to position [313, 0]
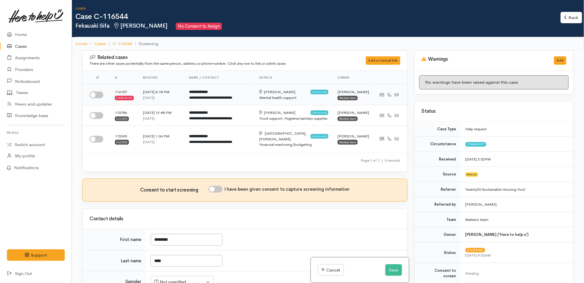
click at [97, 93] on input "checkbox" at bounding box center [97, 95] width 14 height 7
checkbox input "true"
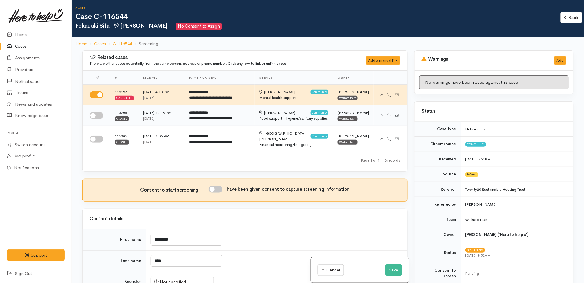
click at [100, 116] on input "checkbox" at bounding box center [97, 115] width 14 height 7
checkbox input "true"
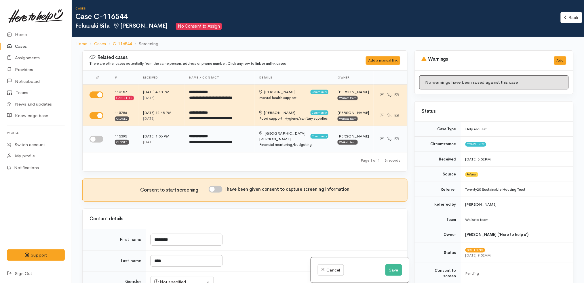
click at [99, 136] on input "checkbox" at bounding box center [97, 139] width 14 height 7
checkbox input "true"
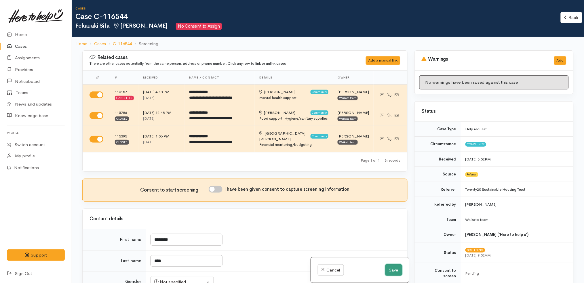
click at [396, 271] on button "Save" at bounding box center [393, 270] width 17 height 12
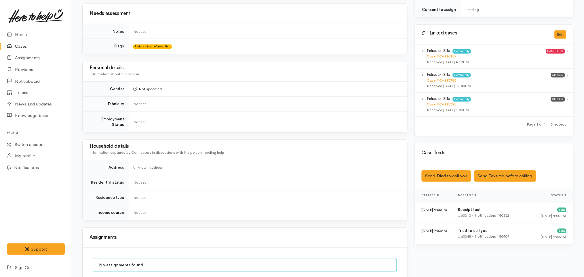
scroll to position [291, 0]
click at [461, 170] on button "Send Tried to call you" at bounding box center [447, 176] width 50 height 12
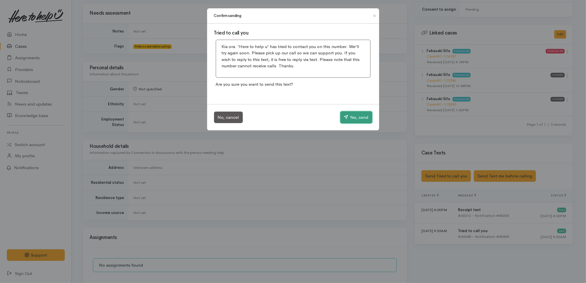
click at [366, 118] on button "Yes, send" at bounding box center [356, 117] width 32 height 12
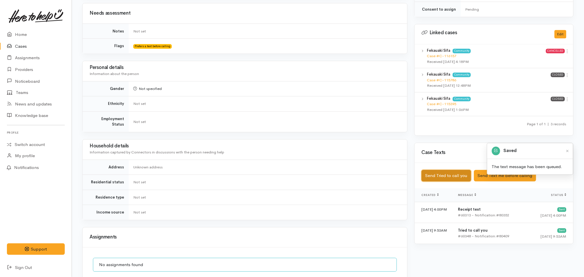
scroll to position [401, 0]
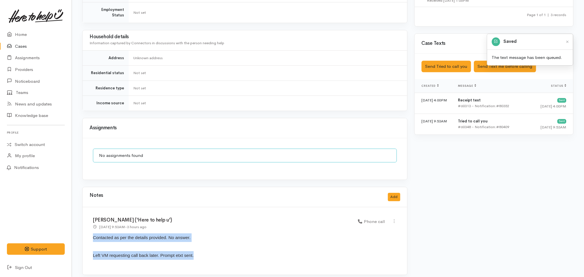
drag, startPoint x: 201, startPoint y: 254, endPoint x: 92, endPoint y: 231, distance: 111.1
click at [92, 231] on div "[PERSON_NAME] ('Here to help u') [DATE] 9:53AM - 3 hours ago Phone call" at bounding box center [245, 242] width 325 height 68
copy div "Contacted as per the details provided. No answer. Left VM requesting call back …"
click at [398, 193] on button "Add" at bounding box center [394, 197] width 12 height 8
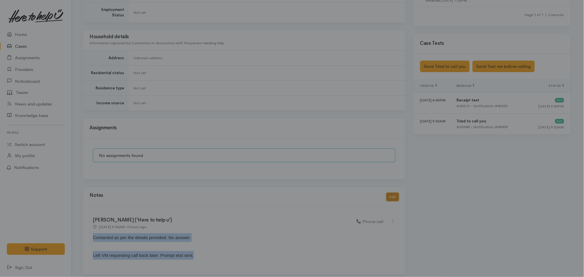
scroll to position [395, 0]
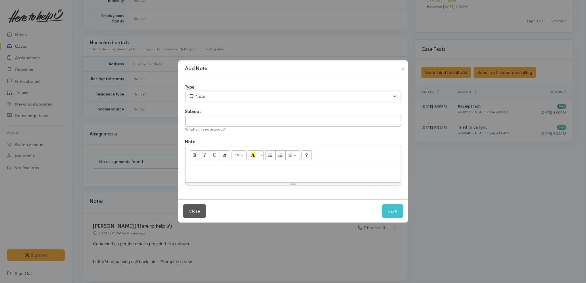
click at [297, 174] on p at bounding box center [294, 171] width 210 height 7
paste div
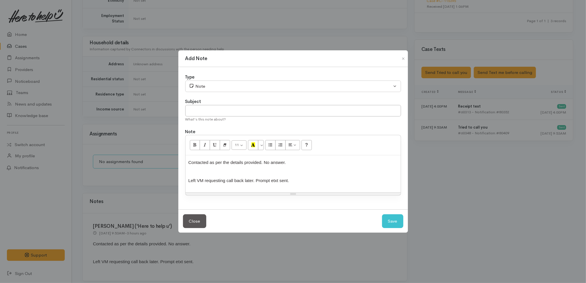
click at [249, 179] on span "Left VM requesting call back later. Prompt etxt sent." at bounding box center [239, 180] width 101 height 5
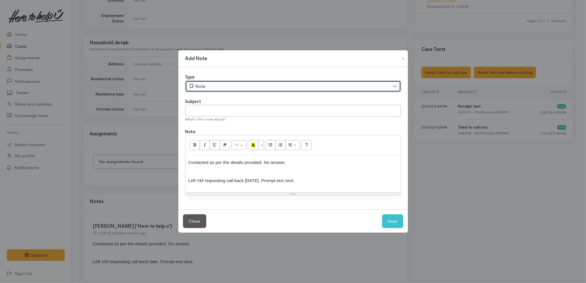
click at [229, 82] on button "Note" at bounding box center [293, 87] width 216 height 12
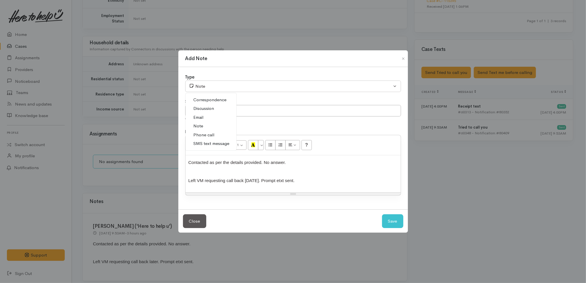
click at [214, 134] on link "Phone call" at bounding box center [211, 135] width 51 height 9
click at [393, 216] on button "Save" at bounding box center [392, 221] width 21 height 14
select select "1"
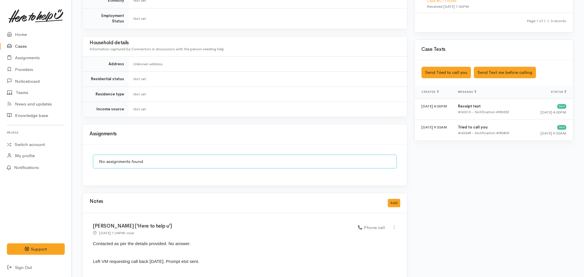
scroll to position [469, 0]
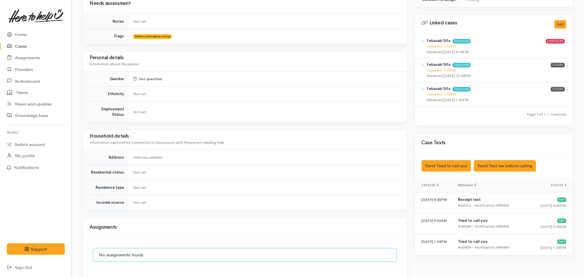
scroll to position [469, 0]
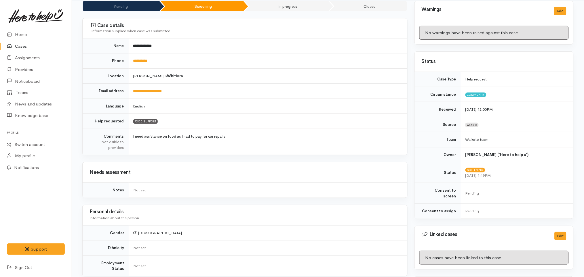
scroll to position [313, 0]
